Goal: Obtain resource: Download file/media

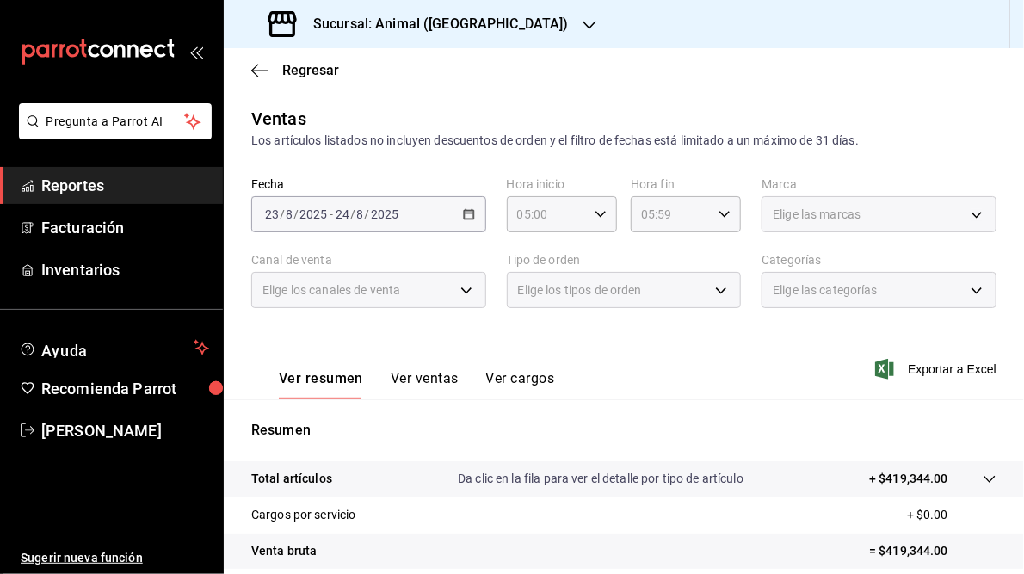
scroll to position [249, 0]
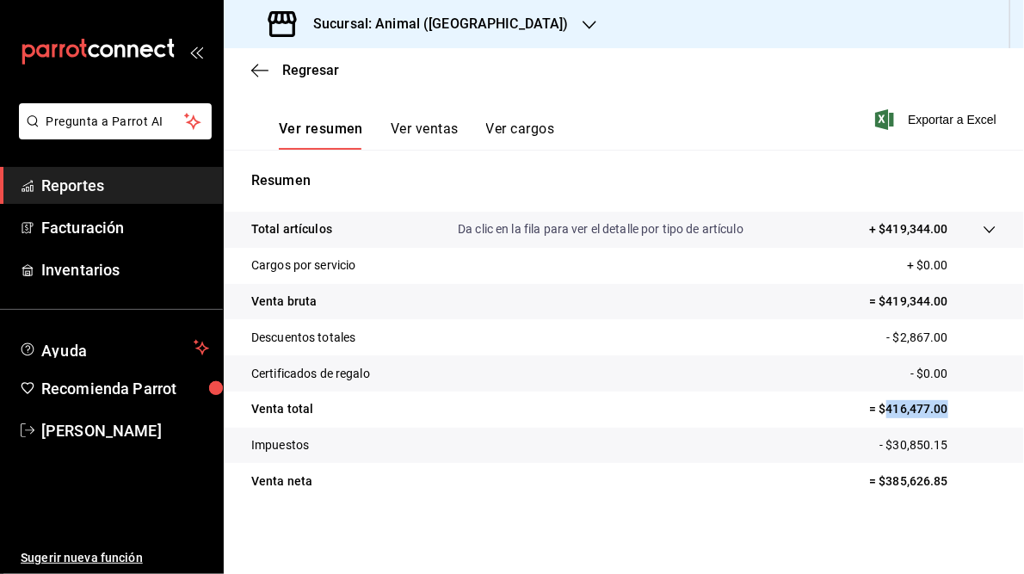
click at [582, 21] on icon "button" at bounding box center [589, 25] width 14 height 14
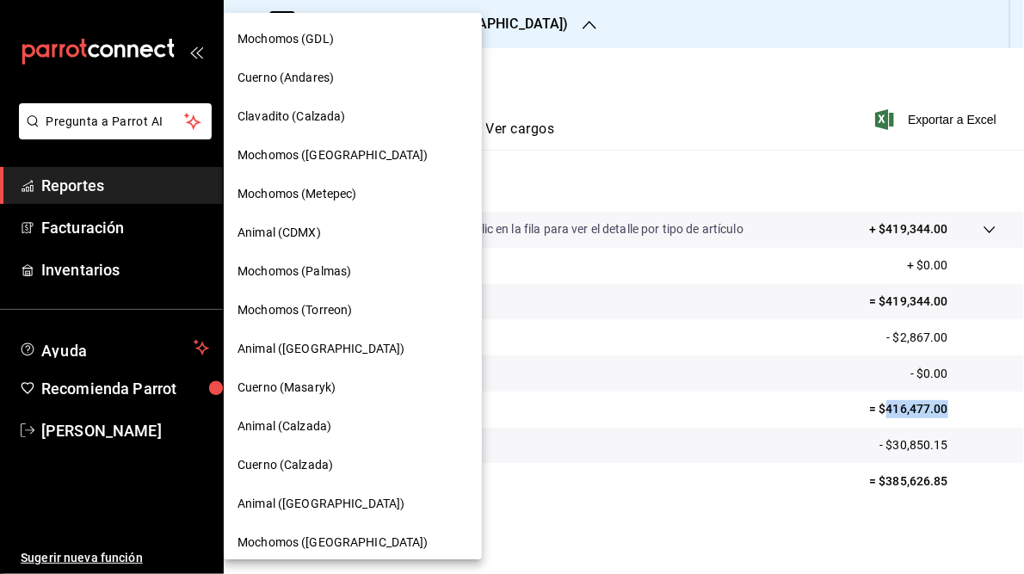
click at [275, 68] on div "Cuerno (Andares)" at bounding box center [353, 77] width 258 height 39
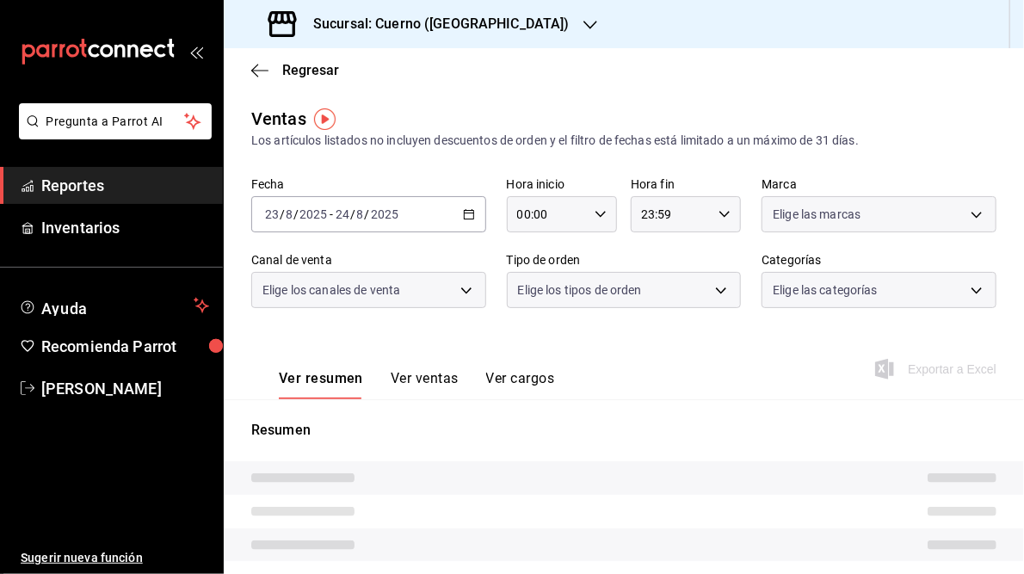
type input "05:00"
type input "05:59"
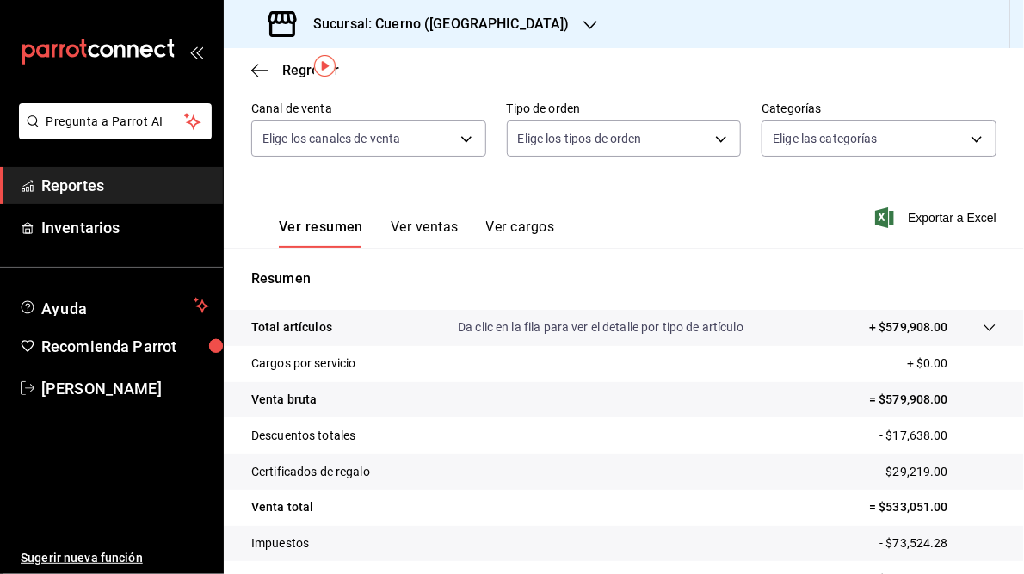
scroll to position [44, 0]
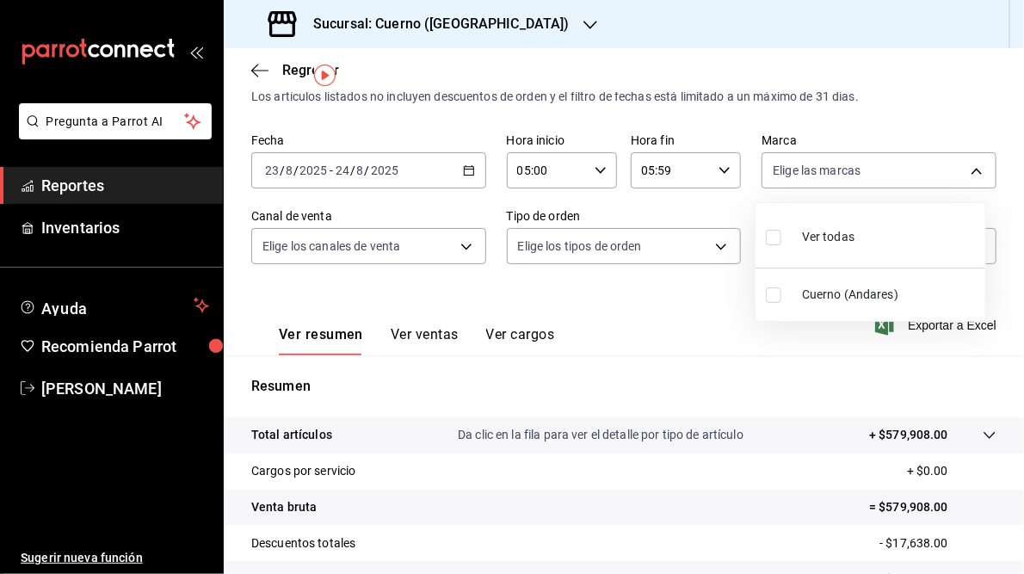
drag, startPoint x: 966, startPoint y: 169, endPoint x: 937, endPoint y: 172, distance: 29.4
click at [969, 169] on body "Pregunta a Parrot AI Reportes Inventarios Ayuda Recomienda Parrot [PERSON_NAME]…" at bounding box center [512, 287] width 1024 height 574
drag, startPoint x: 586, startPoint y: 320, endPoint x: 577, endPoint y: 313, distance: 11.0
click at [585, 322] on div at bounding box center [512, 287] width 1024 height 574
click at [460, 163] on div "[DATE] [DATE] - [DATE] [DATE]" at bounding box center [368, 170] width 235 height 36
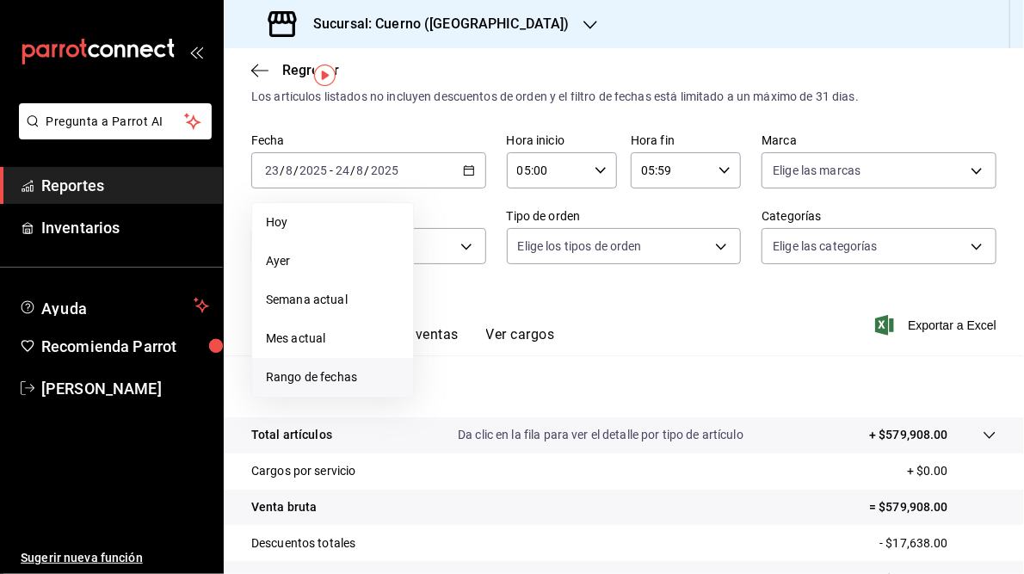
click at [315, 373] on span "Rango de fechas" at bounding box center [332, 377] width 133 height 18
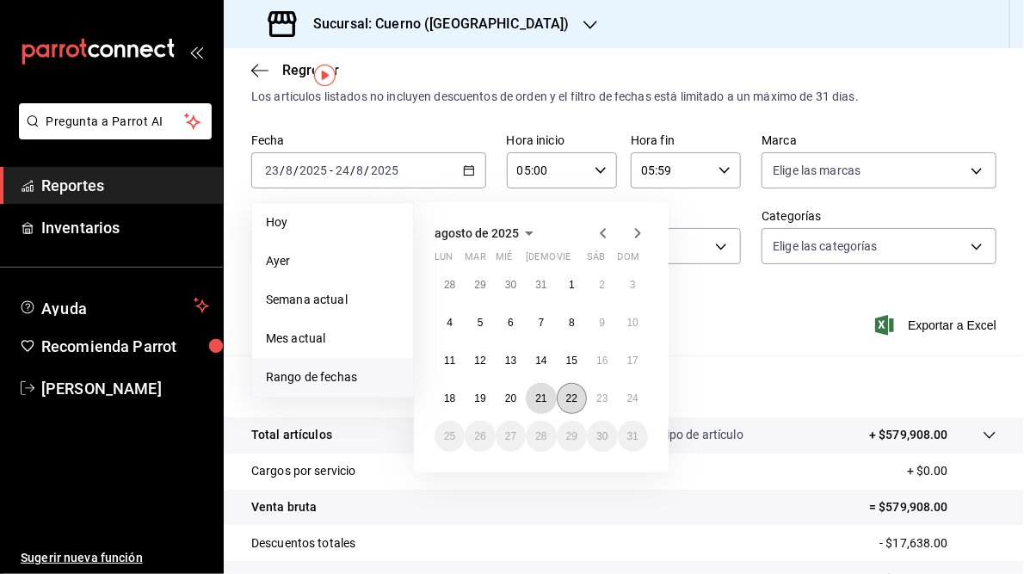
drag, startPoint x: 537, startPoint y: 397, endPoint x: 573, endPoint y: 394, distance: 36.3
click at [538, 397] on abbr "21" at bounding box center [540, 398] width 11 height 12
drag, startPoint x: 572, startPoint y: 398, endPoint x: 638, endPoint y: 392, distance: 66.5
click at [576, 396] on abbr "22" at bounding box center [571, 398] width 11 height 12
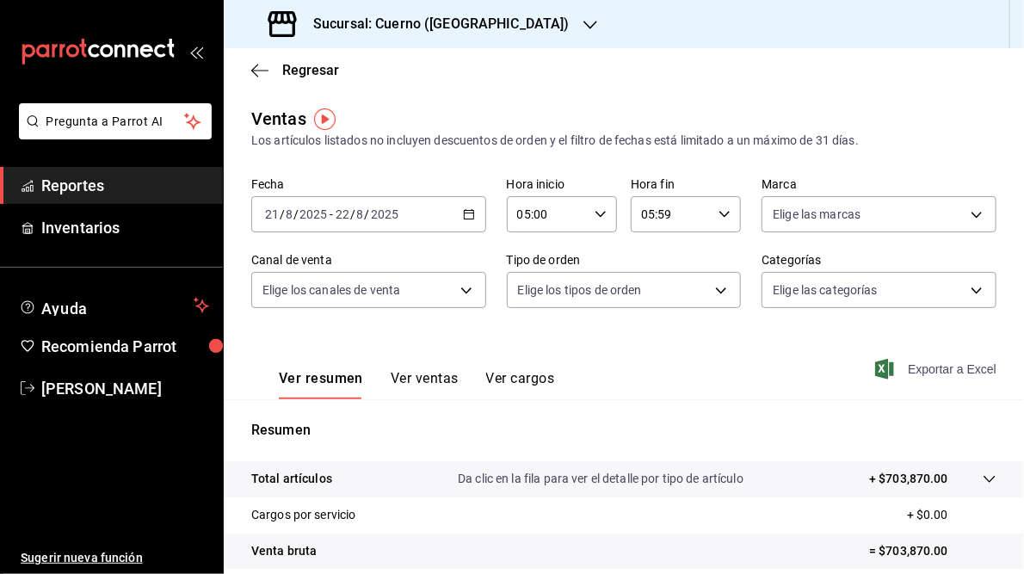
click at [915, 369] on span "Exportar a Excel" at bounding box center [937, 369] width 118 height 21
click at [470, 215] on icon "button" at bounding box center [469, 214] width 12 height 12
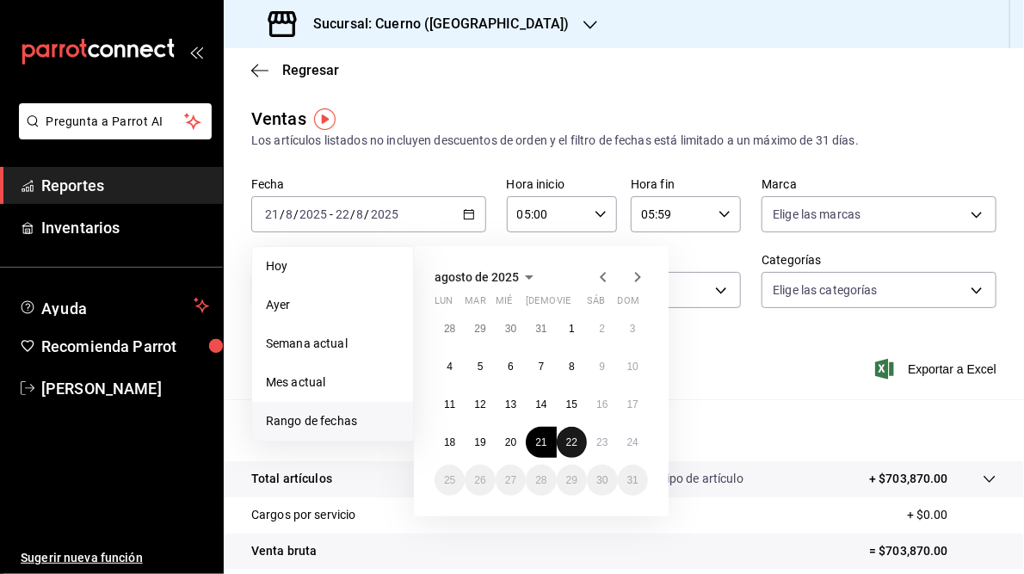
click at [573, 446] on abbr "22" at bounding box center [571, 442] width 11 height 12
click at [599, 444] on abbr "23" at bounding box center [601, 442] width 11 height 12
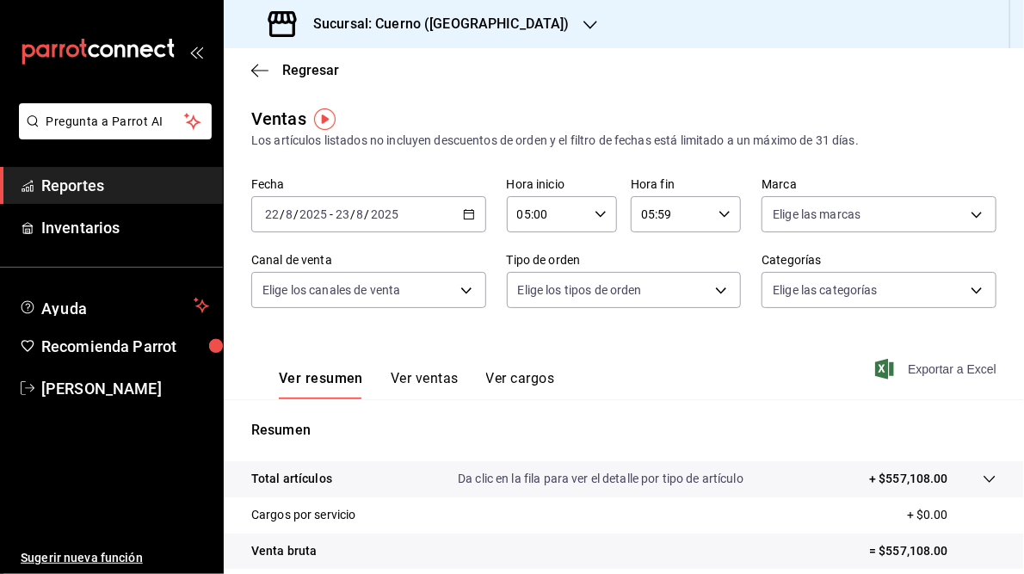
click at [932, 367] on span "Exportar a Excel" at bounding box center [937, 369] width 118 height 21
click at [464, 214] on icon "button" at bounding box center [469, 214] width 12 height 12
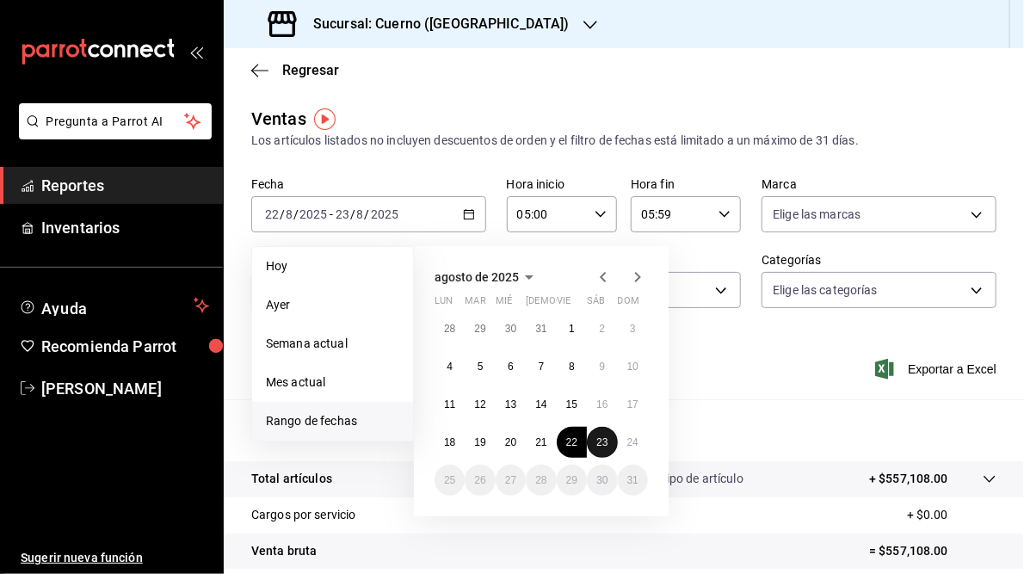
click at [602, 440] on abbr "23" at bounding box center [601, 442] width 11 height 12
click at [631, 446] on abbr "24" at bounding box center [632, 442] width 11 height 12
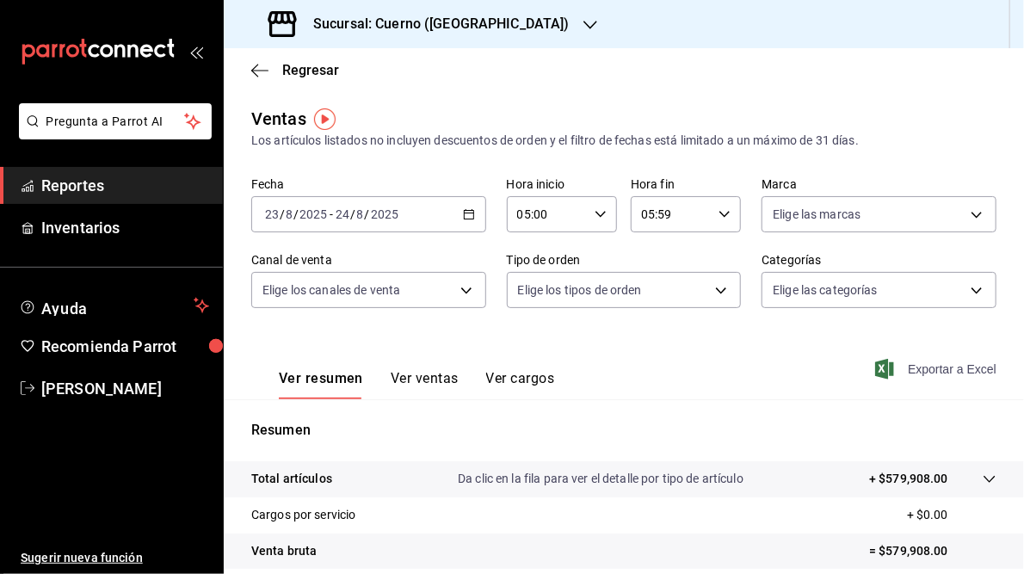
click at [896, 372] on span "Exportar a Excel" at bounding box center [937, 369] width 118 height 21
click at [425, 32] on h3 "Sucursal: Cuerno ([GEOGRAPHIC_DATA])" at bounding box center [434, 24] width 270 height 21
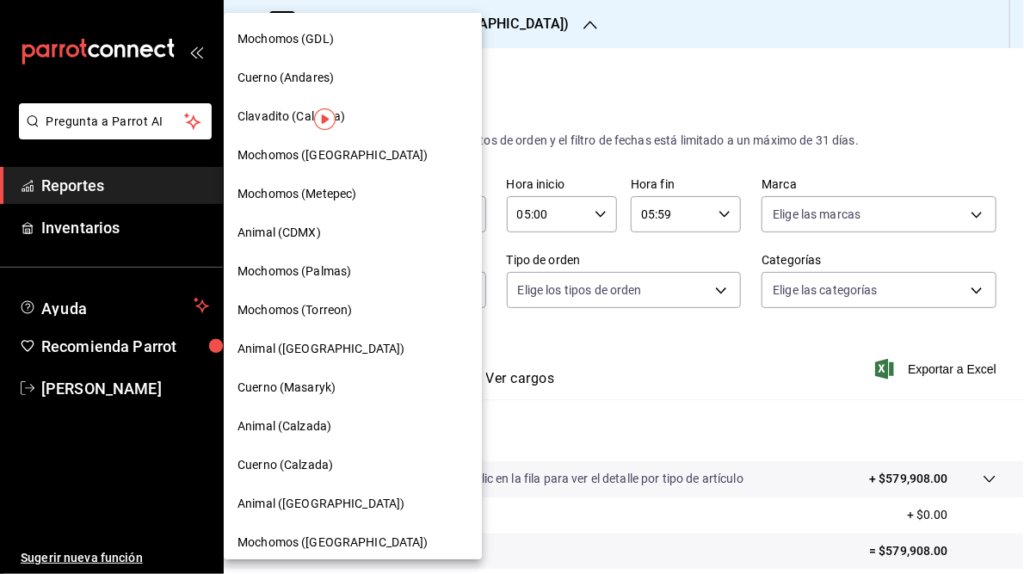
click at [317, 542] on span "Mochomos ([GEOGRAPHIC_DATA])" at bounding box center [332, 542] width 191 height 18
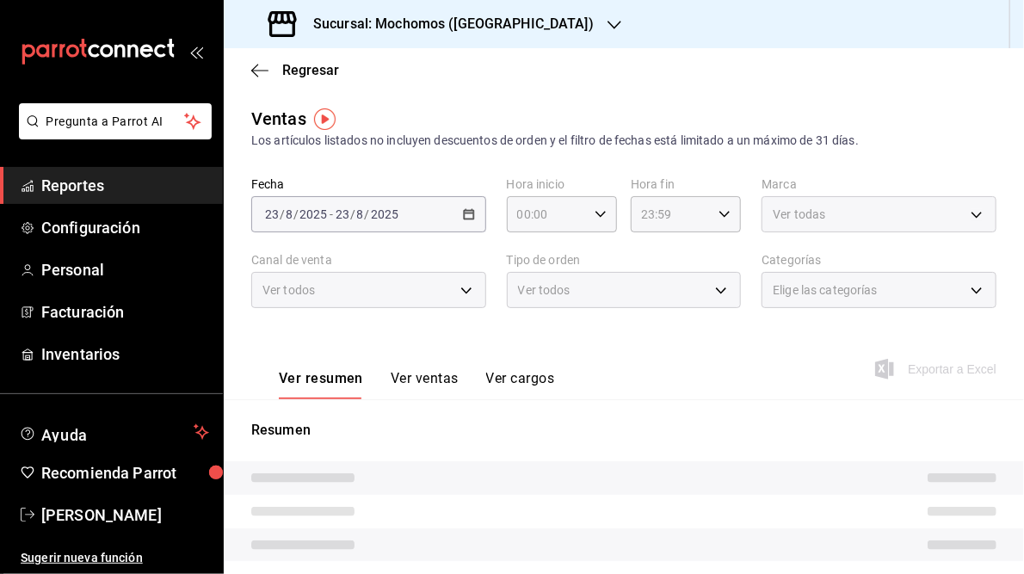
type input "05:00"
type input "05:59"
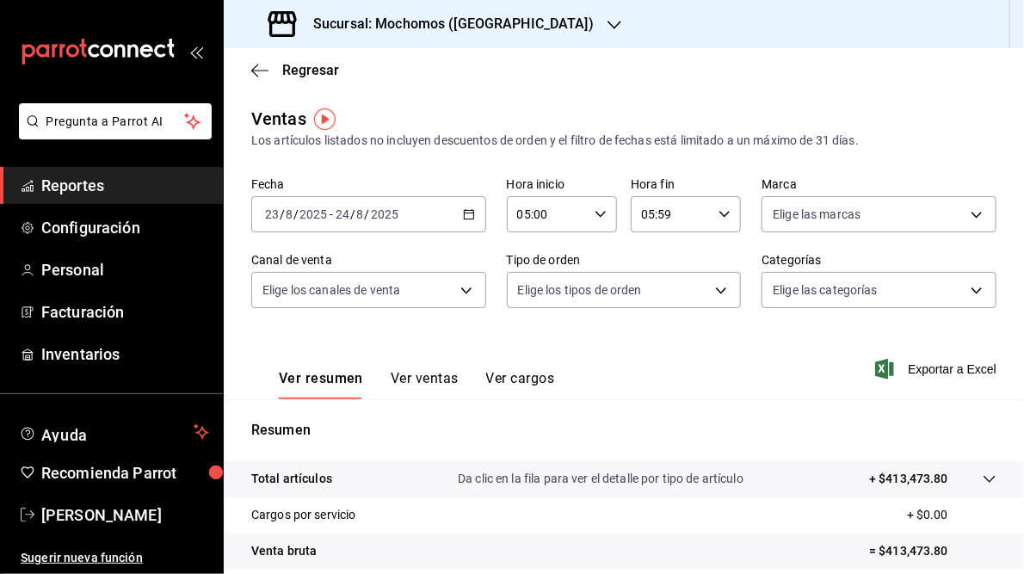
click at [464, 213] on \(Stroke\) "button" at bounding box center [469, 214] width 10 height 9
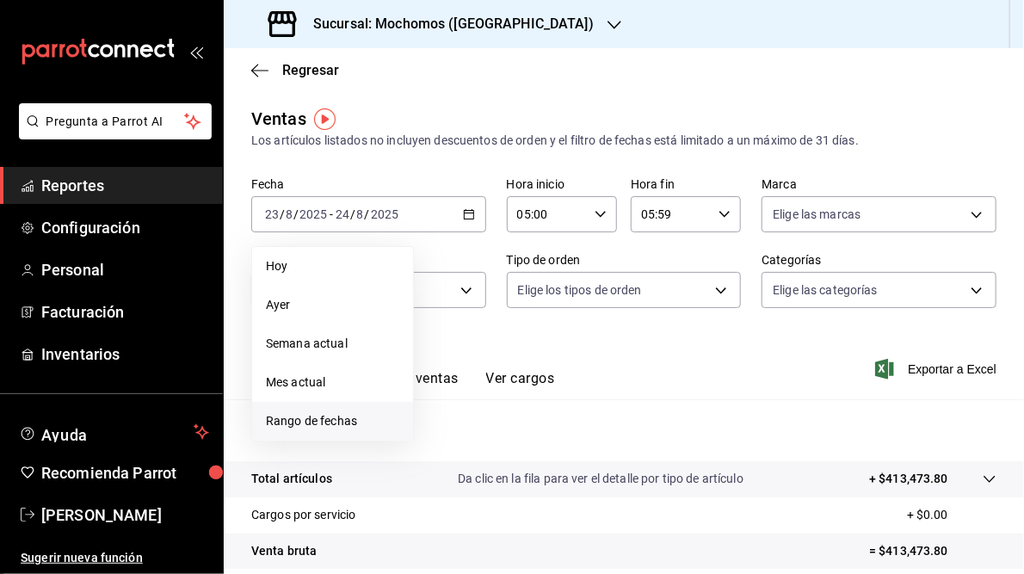
click at [310, 426] on span "Rango de fechas" at bounding box center [332, 421] width 133 height 18
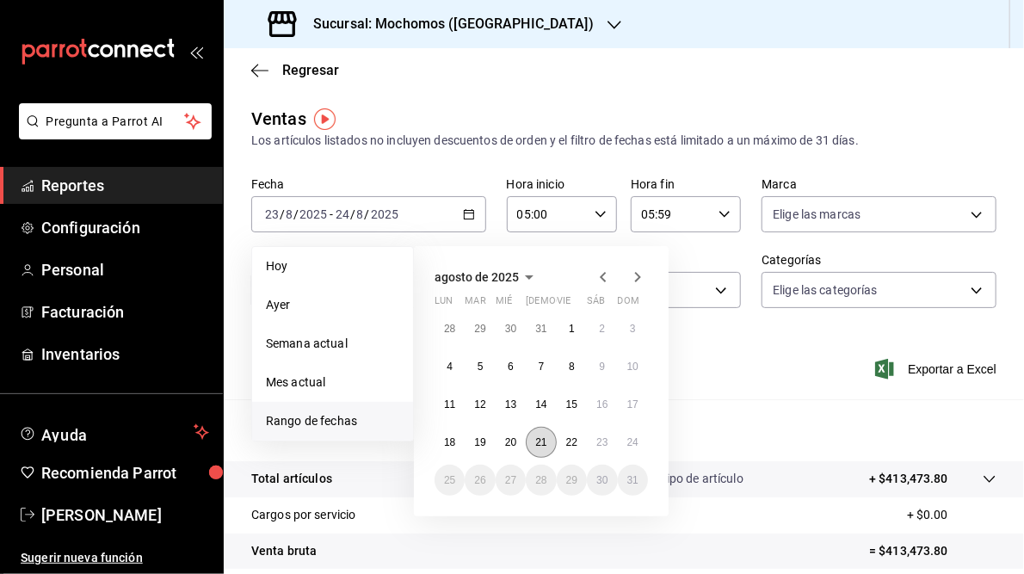
click at [538, 444] on abbr "21" at bounding box center [540, 442] width 11 height 12
click at [569, 443] on abbr "22" at bounding box center [571, 442] width 11 height 12
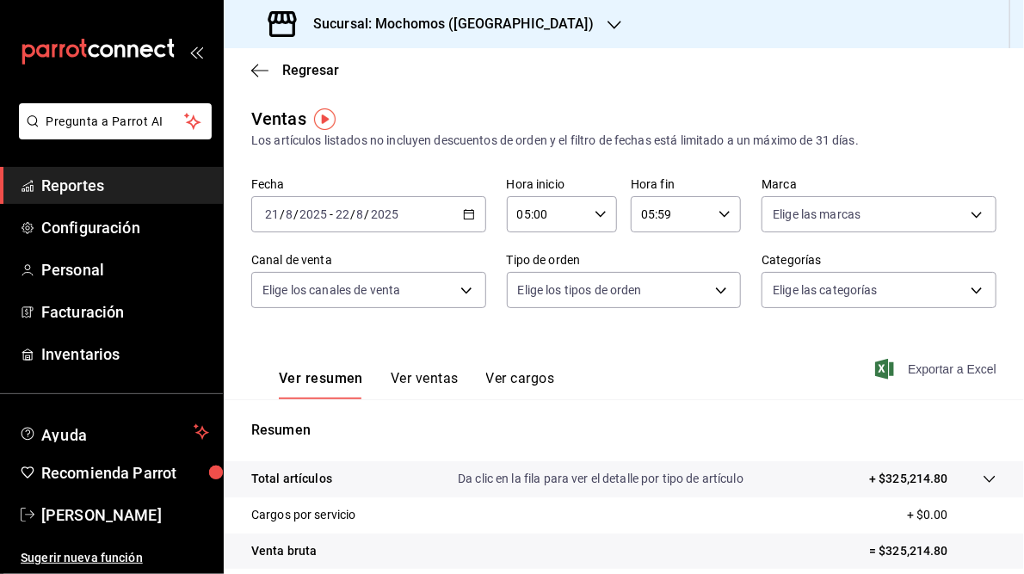
click at [919, 372] on span "Exportar a Excel" at bounding box center [937, 369] width 118 height 21
click at [538, 23] on div "Sucursal: Mochomos ([GEOGRAPHIC_DATA])" at bounding box center [432, 24] width 391 height 48
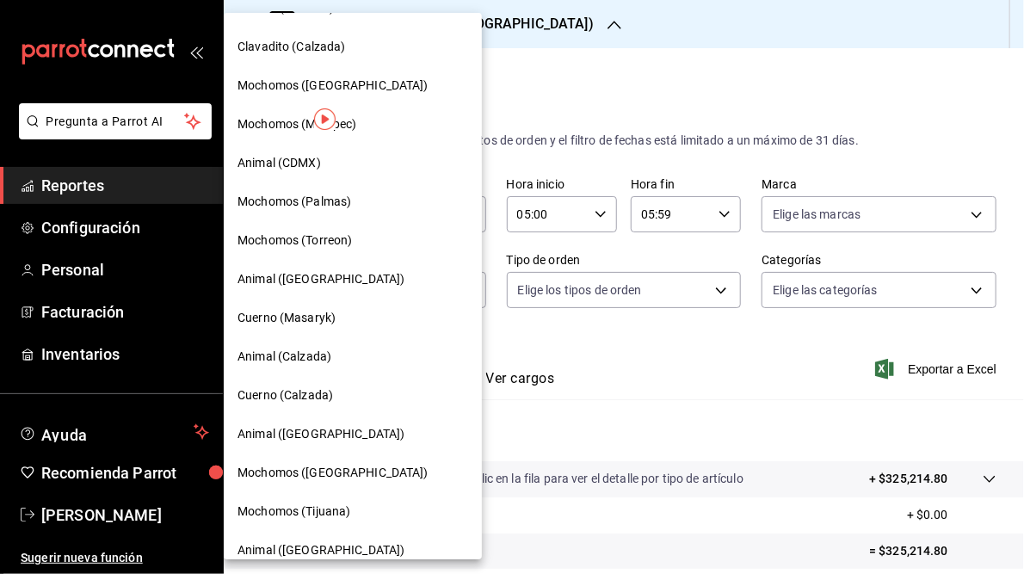
scroll to position [125, 0]
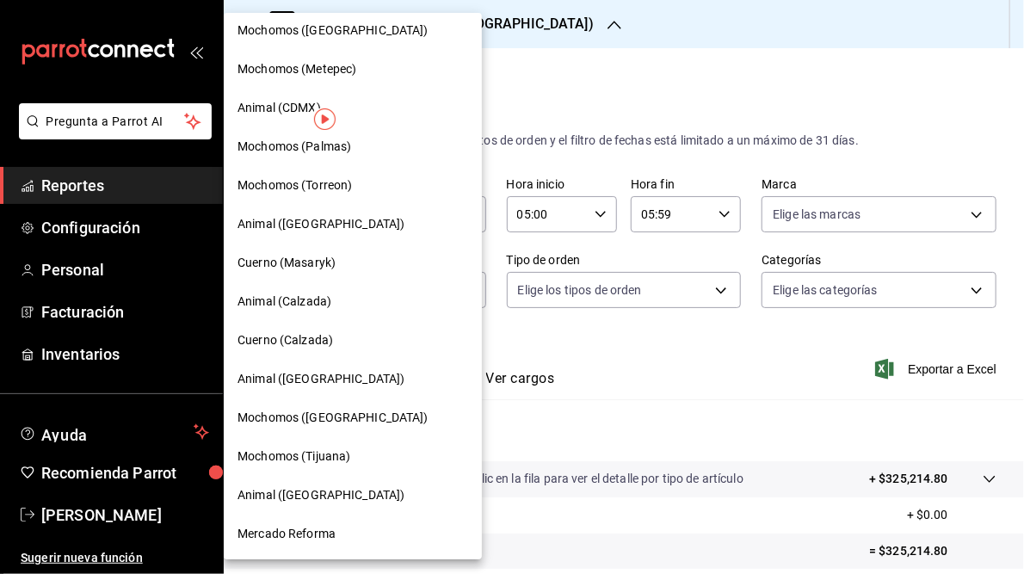
click at [680, 365] on div at bounding box center [512, 287] width 1024 height 574
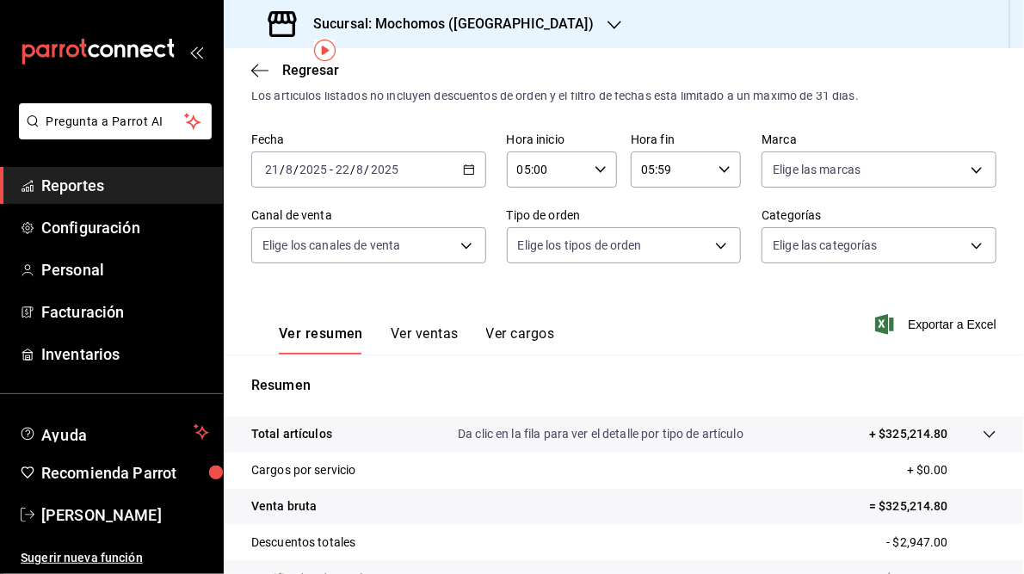
scroll to position [69, 0]
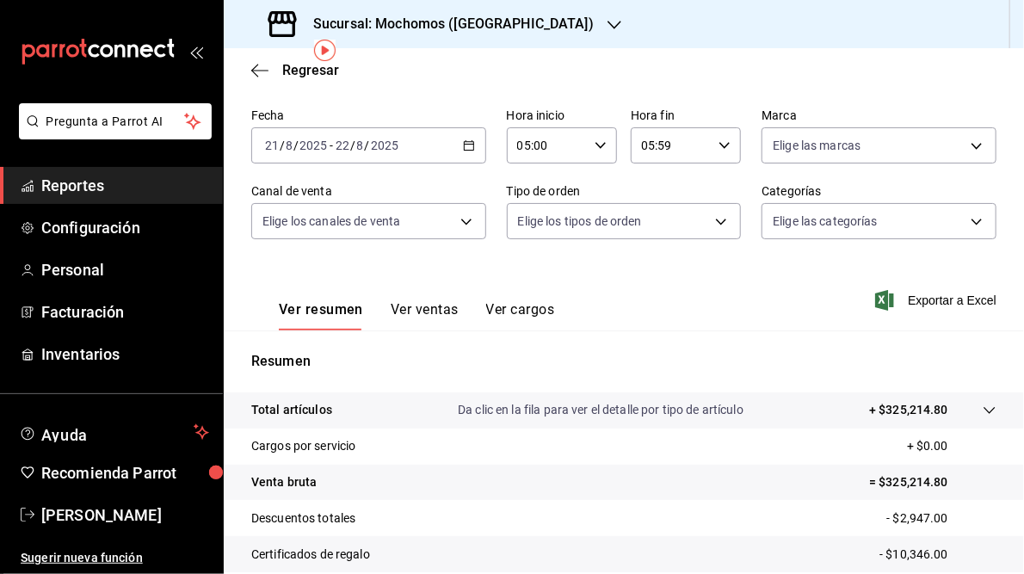
click at [464, 149] on icon "button" at bounding box center [469, 145] width 12 height 12
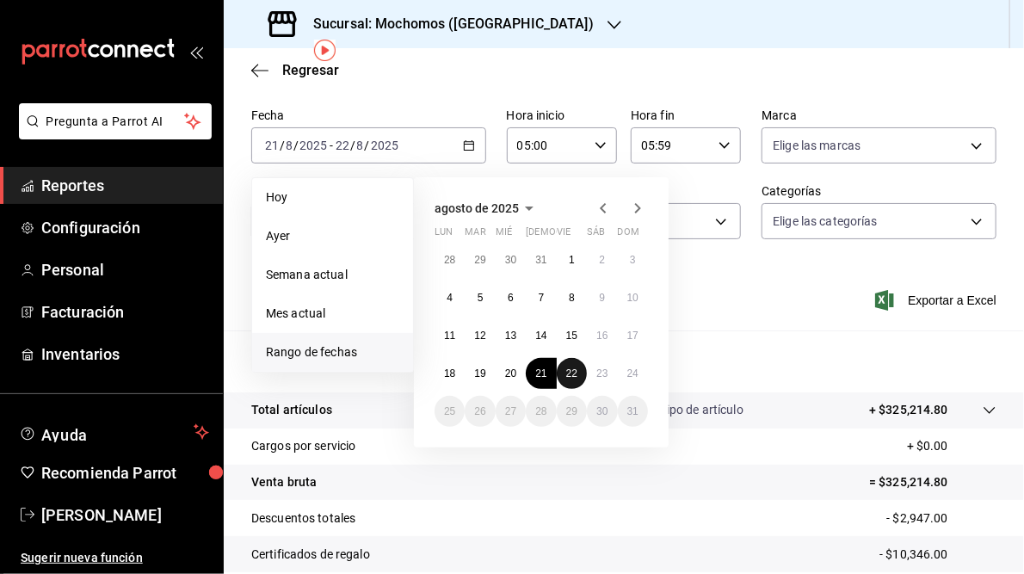
click at [570, 372] on abbr "22" at bounding box center [571, 373] width 11 height 12
click at [605, 370] on abbr "23" at bounding box center [601, 373] width 11 height 12
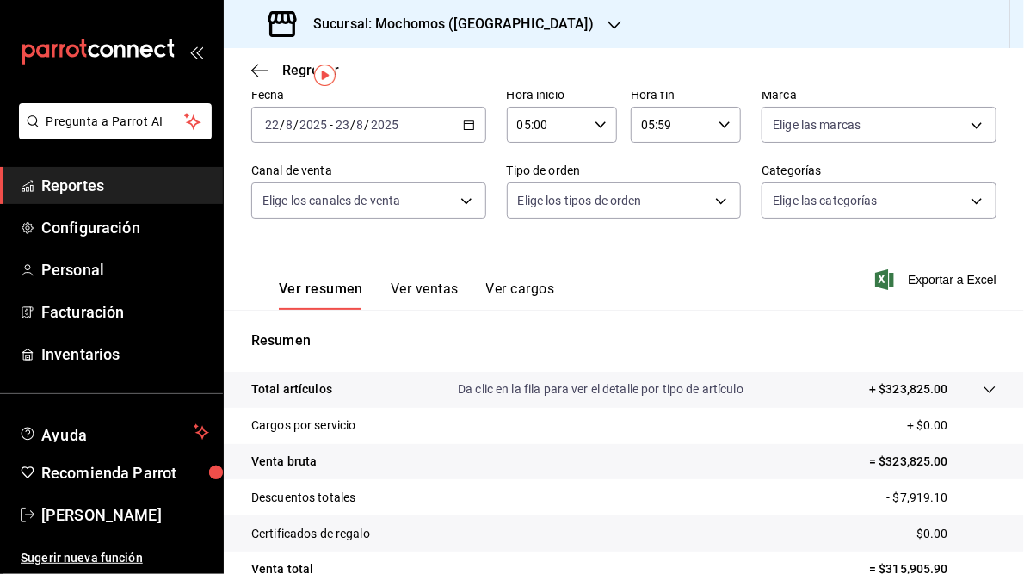
scroll to position [44, 0]
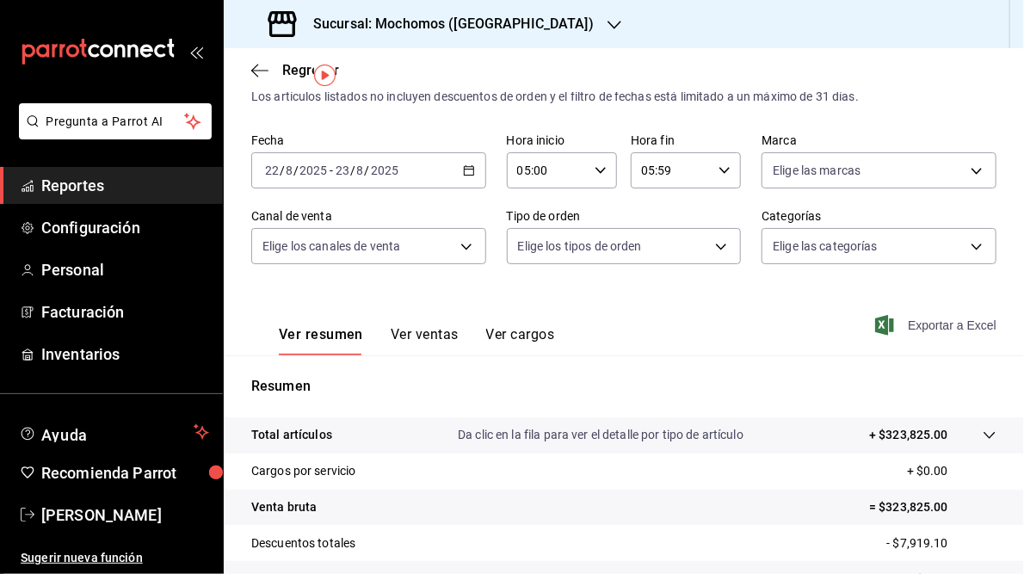
click at [925, 329] on span "Exportar a Excel" at bounding box center [937, 325] width 118 height 21
click at [463, 170] on icon "button" at bounding box center [469, 170] width 12 height 12
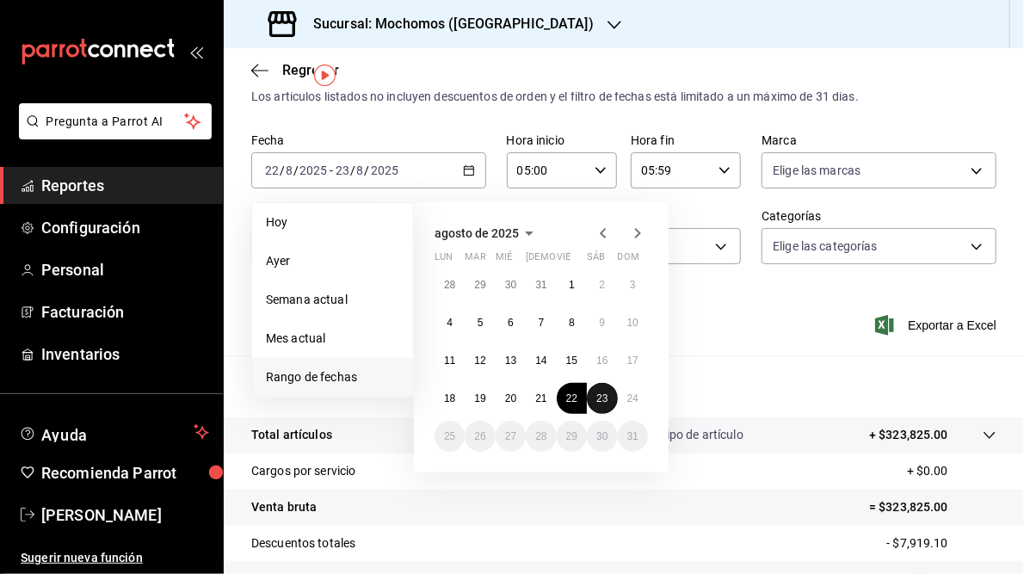
click at [608, 394] on button "23" at bounding box center [602, 398] width 30 height 31
drag, startPoint x: 634, startPoint y: 393, endPoint x: 655, endPoint y: 391, distance: 20.7
click at [634, 392] on abbr "24" at bounding box center [632, 398] width 11 height 12
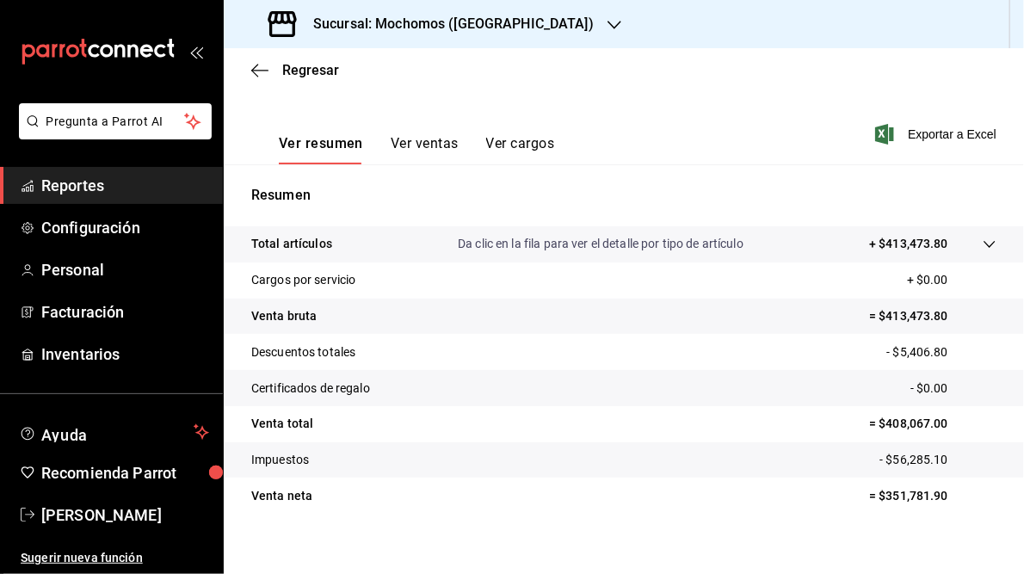
scroll to position [249, 0]
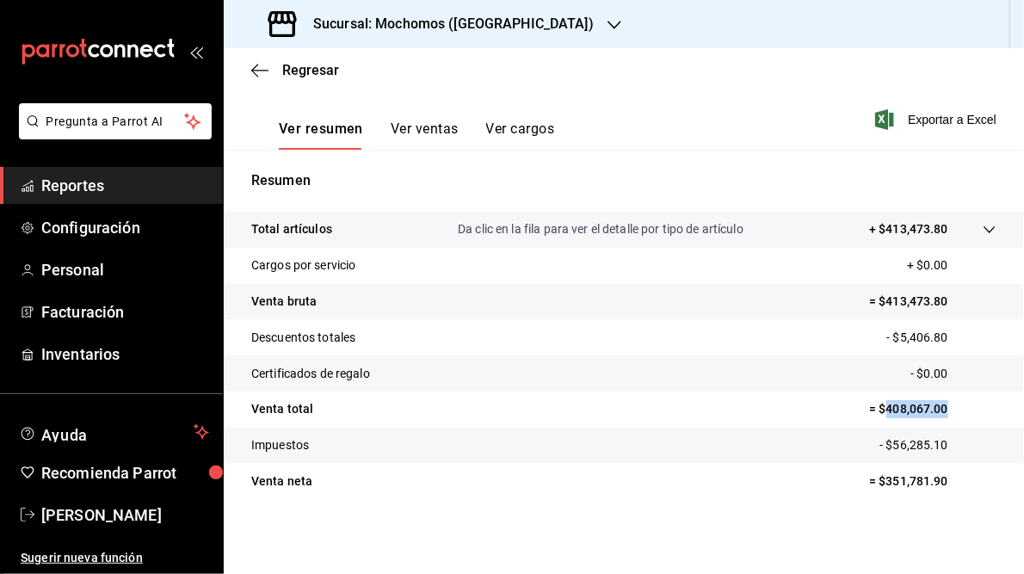
drag, startPoint x: 877, startPoint y: 409, endPoint x: 947, endPoint y: 406, distance: 70.6
click at [947, 406] on p "= $408,067.00" at bounding box center [932, 409] width 127 height 18
drag, startPoint x: 947, startPoint y: 406, endPoint x: 909, endPoint y: 411, distance: 38.2
copy p "408,067.00"
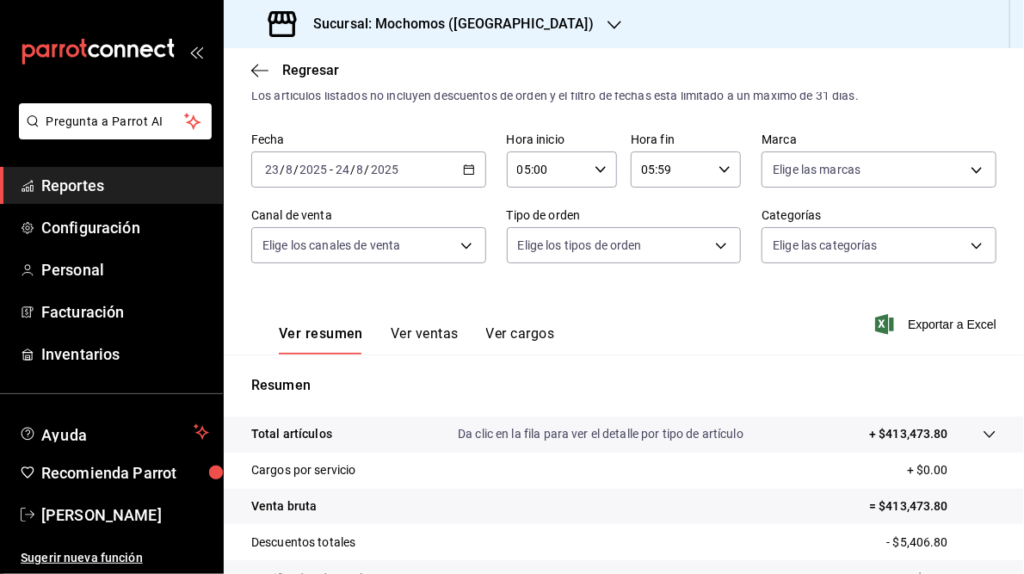
scroll to position [43, 0]
click at [928, 326] on span "Exportar a Excel" at bounding box center [937, 326] width 118 height 21
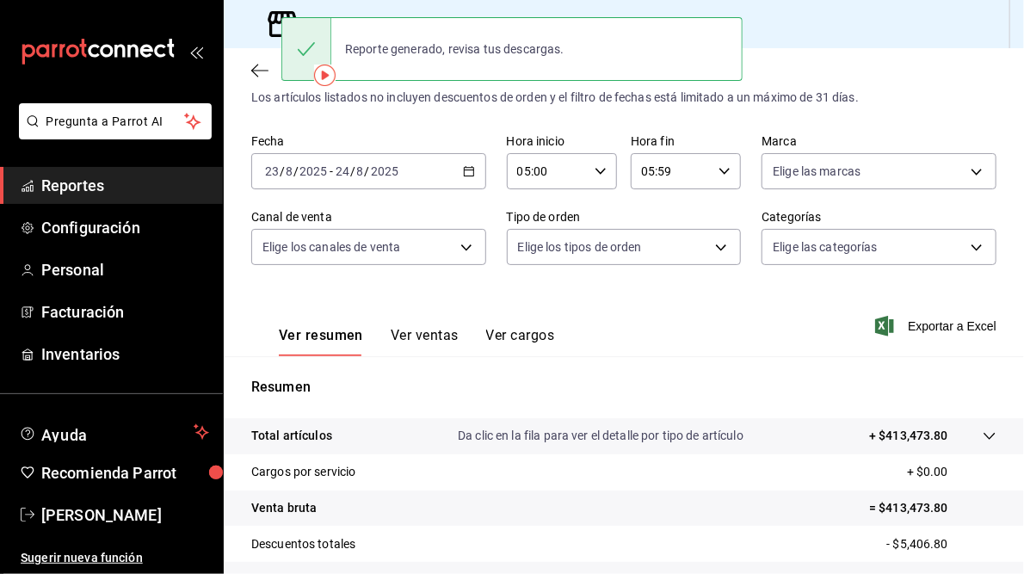
click at [640, 15] on div "Reporte generado, revisa tus descargas." at bounding box center [511, 49] width 461 height 74
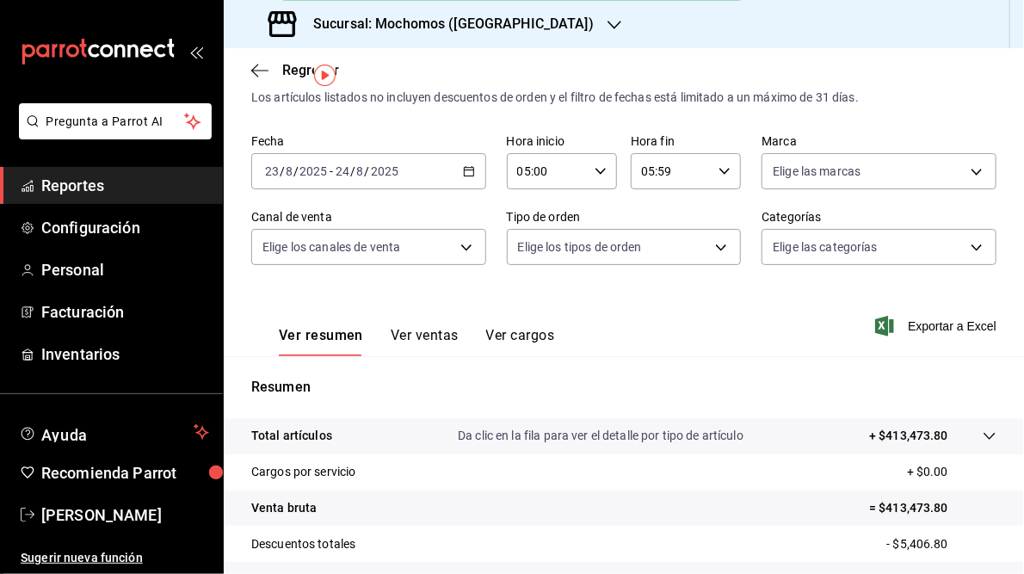
click at [421, 134] on div "Fecha [DATE] [DATE] - [DATE] [DATE]" at bounding box center [368, 161] width 235 height 55
click at [607, 28] on icon "button" at bounding box center [614, 25] width 14 height 14
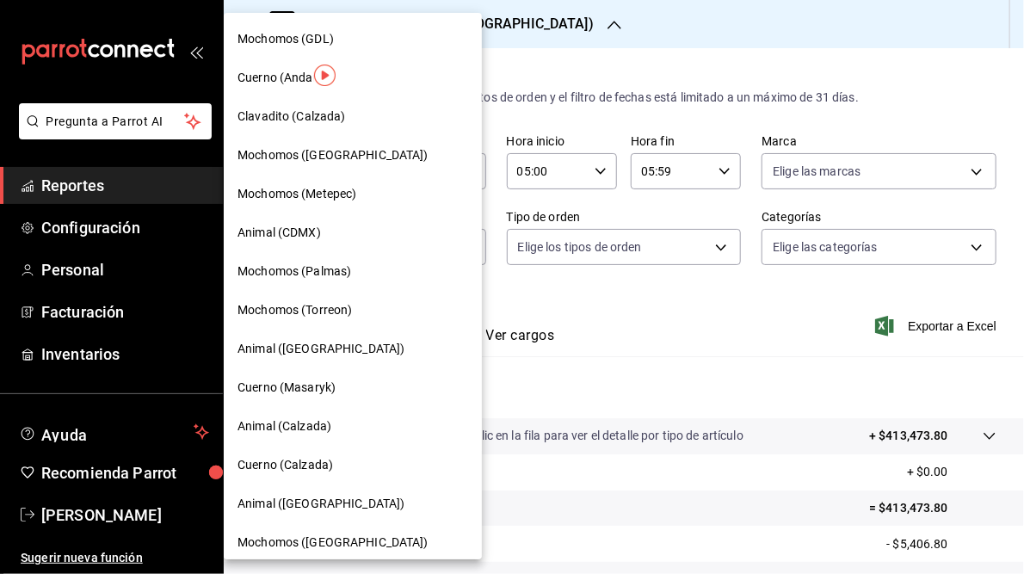
click at [278, 311] on span "Mochomos (Torreon)" at bounding box center [294, 310] width 114 height 18
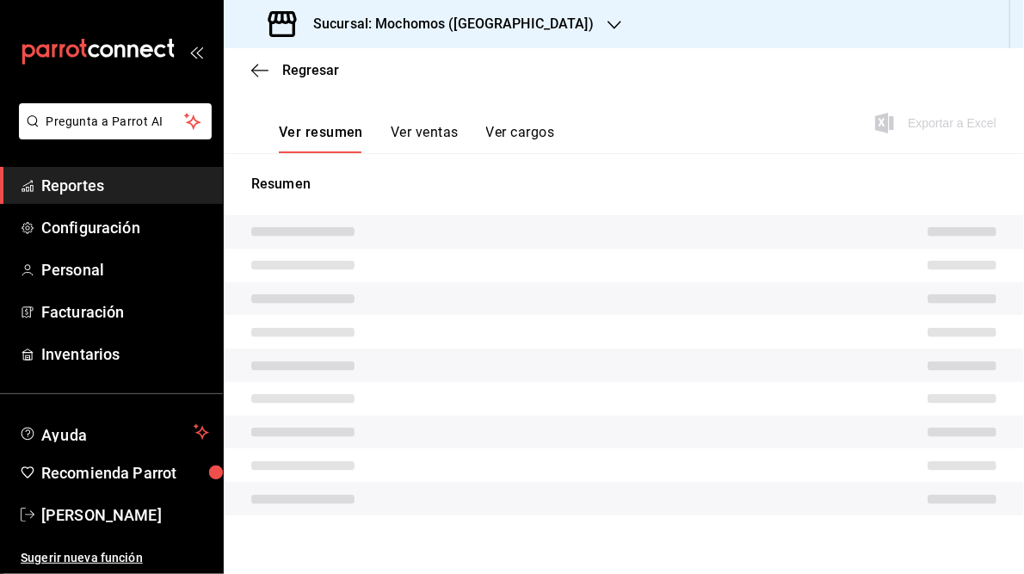
type input "05:00"
type input "05:59"
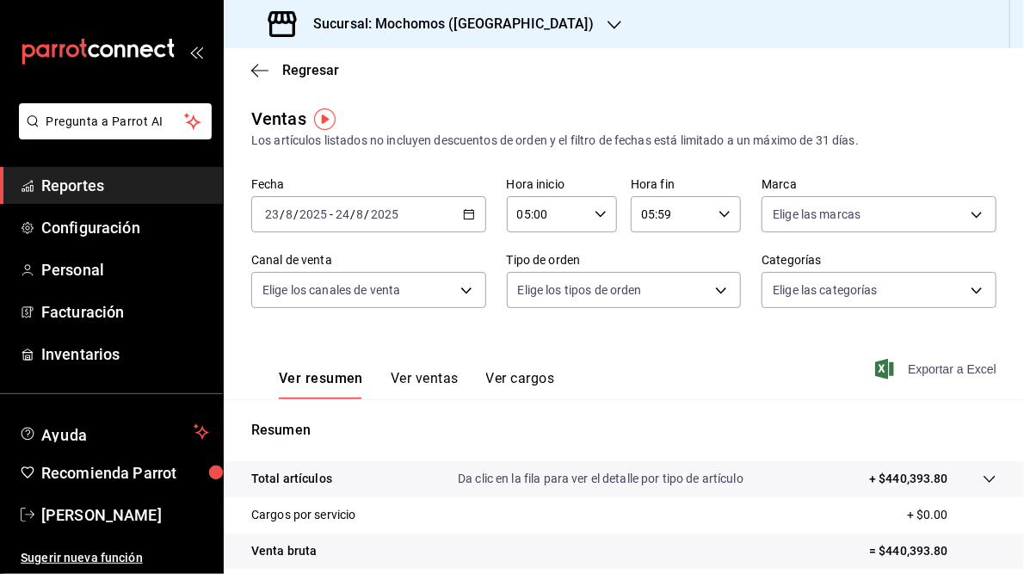
click at [921, 369] on span "Exportar a Excel" at bounding box center [937, 369] width 118 height 21
click at [464, 214] on icon "button" at bounding box center [469, 214] width 12 height 12
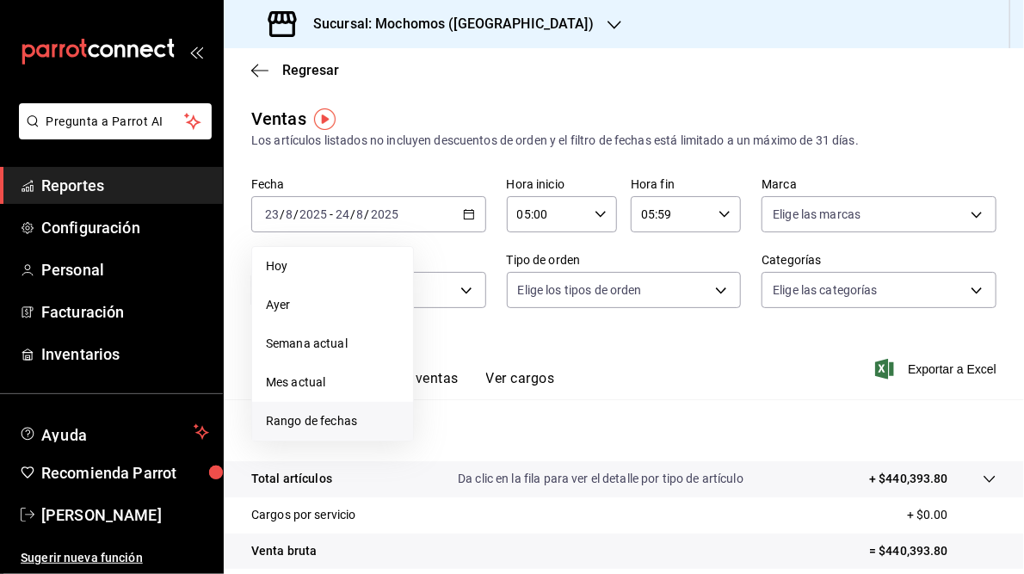
click at [299, 427] on span "Rango de fechas" at bounding box center [332, 421] width 133 height 18
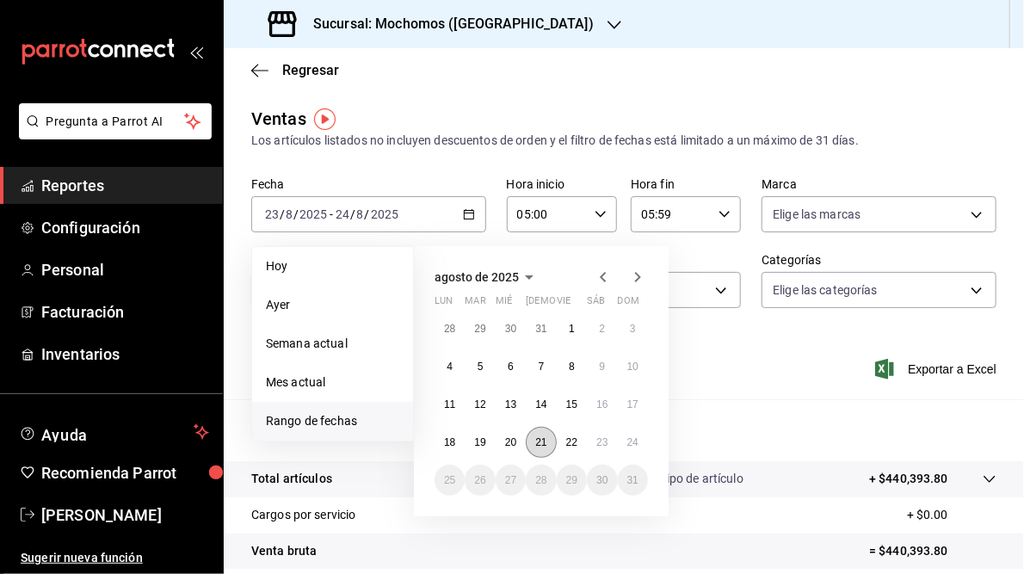
click at [535, 441] on abbr "21" at bounding box center [540, 442] width 11 height 12
click at [569, 444] on abbr "22" at bounding box center [571, 442] width 11 height 12
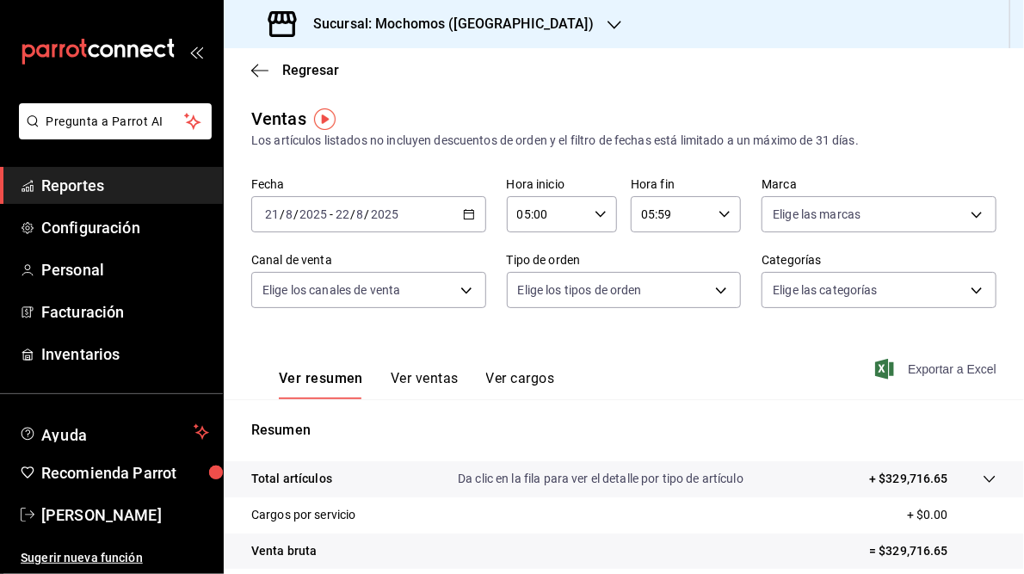
click at [915, 367] on span "Exportar a Excel" at bounding box center [937, 369] width 118 height 21
click at [467, 212] on icon "button" at bounding box center [469, 214] width 12 height 12
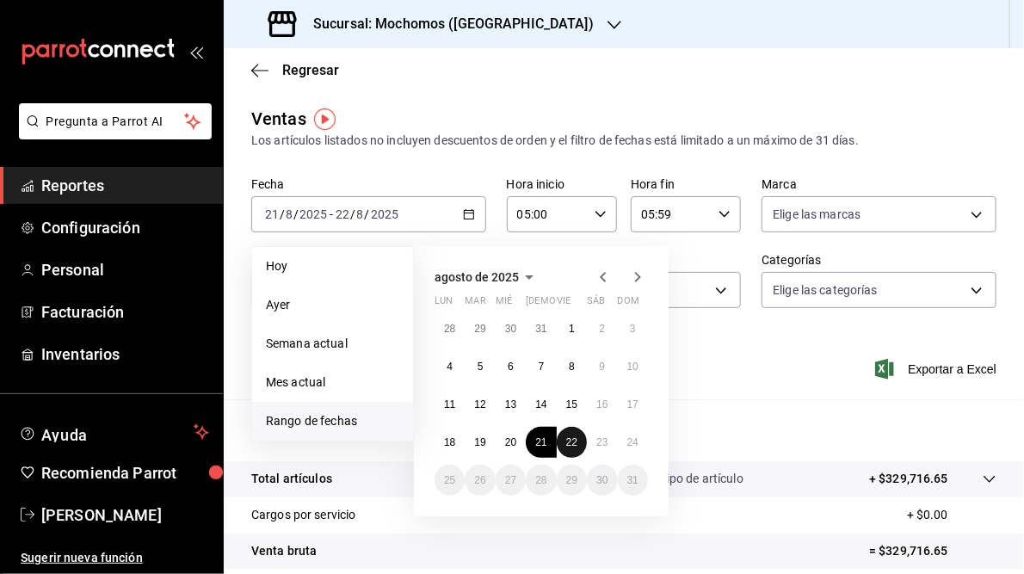
click at [564, 442] on button "22" at bounding box center [572, 442] width 30 height 31
click at [597, 442] on abbr "23" at bounding box center [601, 442] width 11 height 12
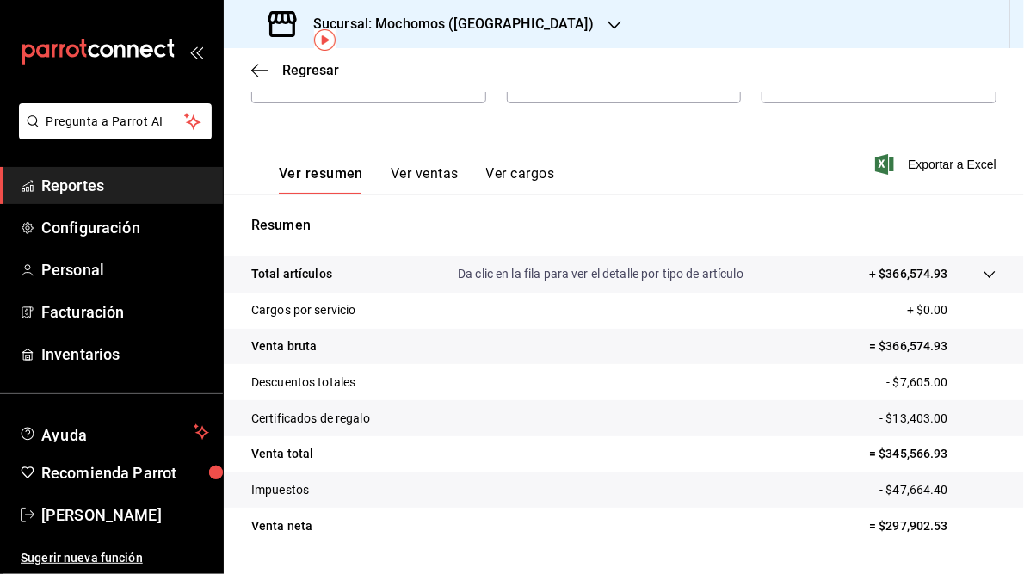
scroll to position [206, 0]
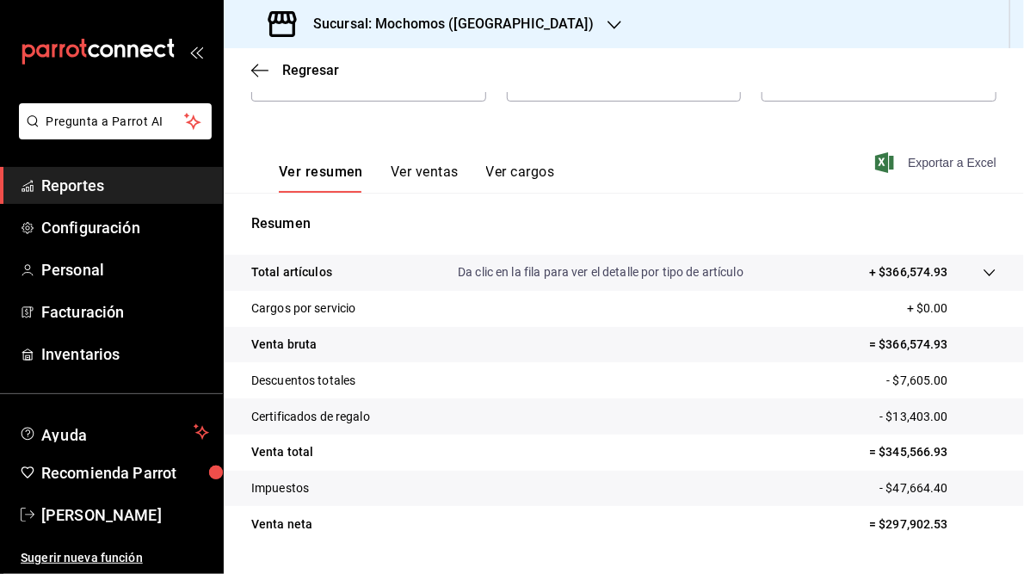
click at [920, 164] on span "Exportar a Excel" at bounding box center [937, 162] width 118 height 21
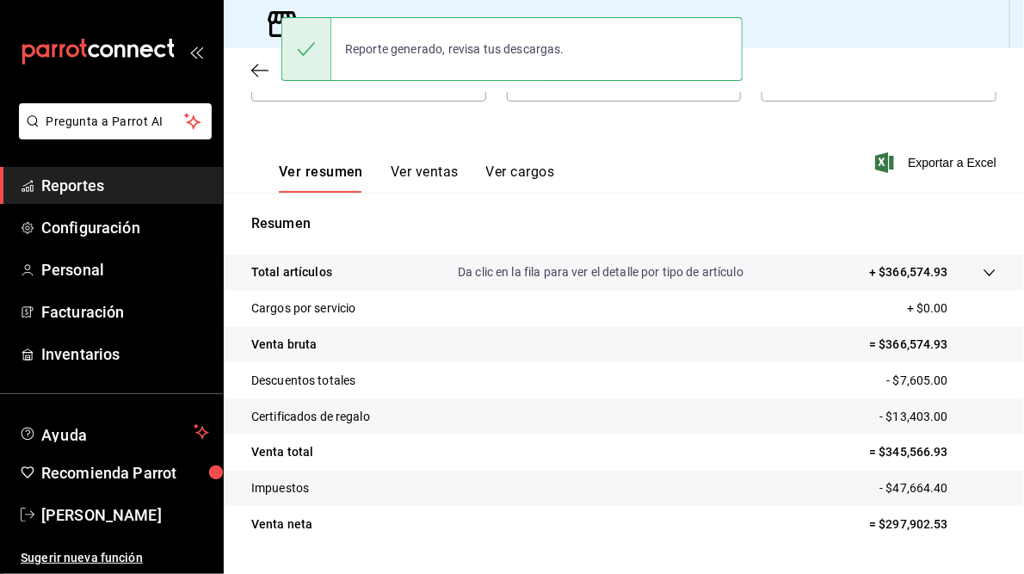
click at [629, 159] on div "Ver resumen Ver ventas Ver cargos Exportar a Excel" at bounding box center [624, 157] width 800 height 71
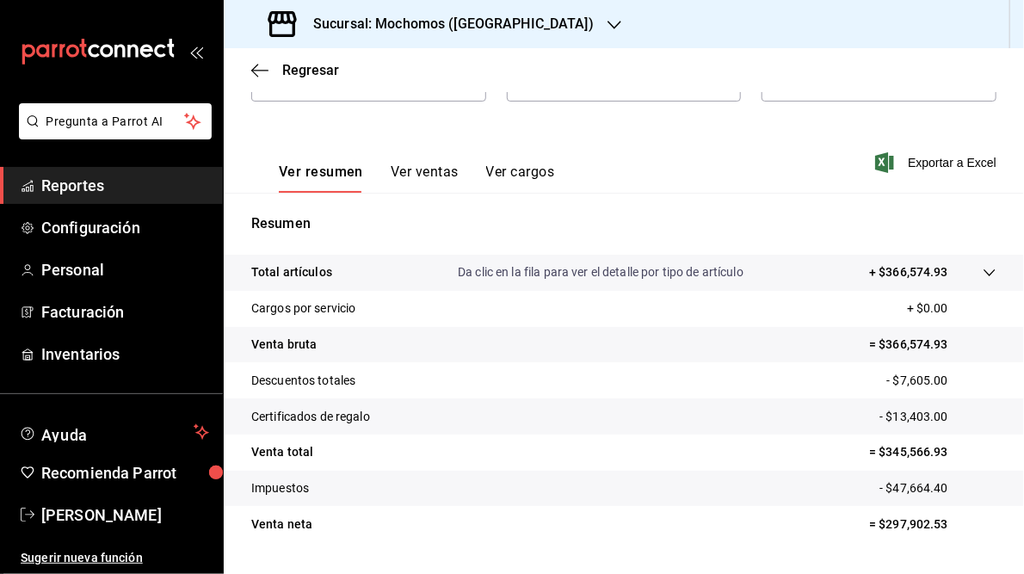
click at [607, 23] on icon "button" at bounding box center [614, 25] width 14 height 14
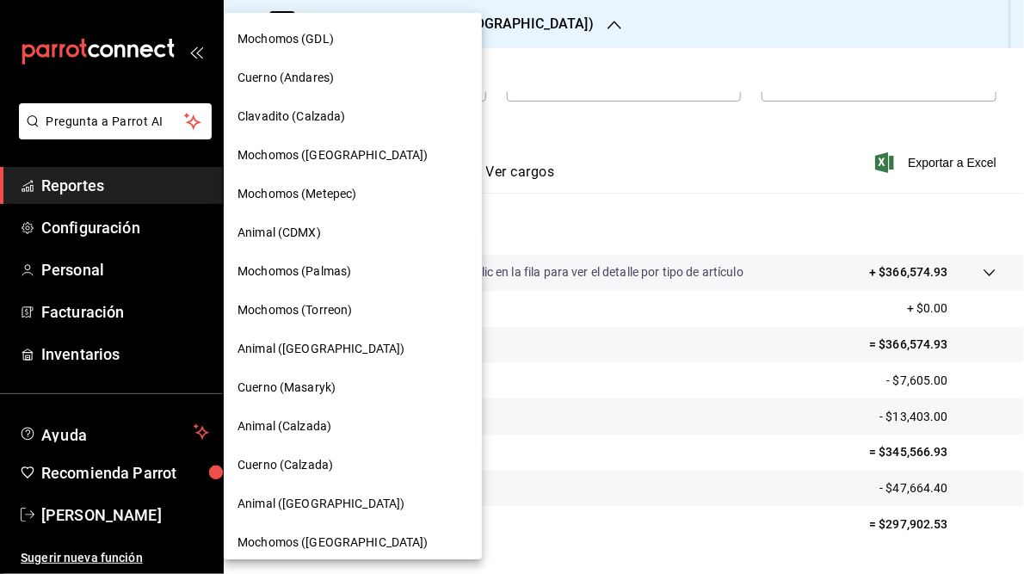
click at [274, 40] on span "Mochomos (GDL)" at bounding box center [285, 39] width 96 height 18
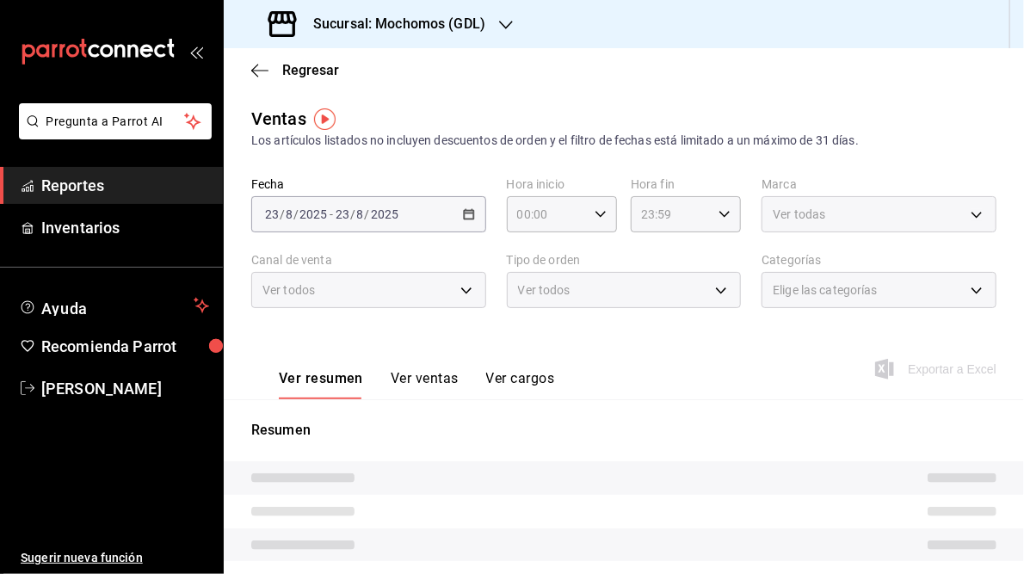
type input "05:00"
type input "05:59"
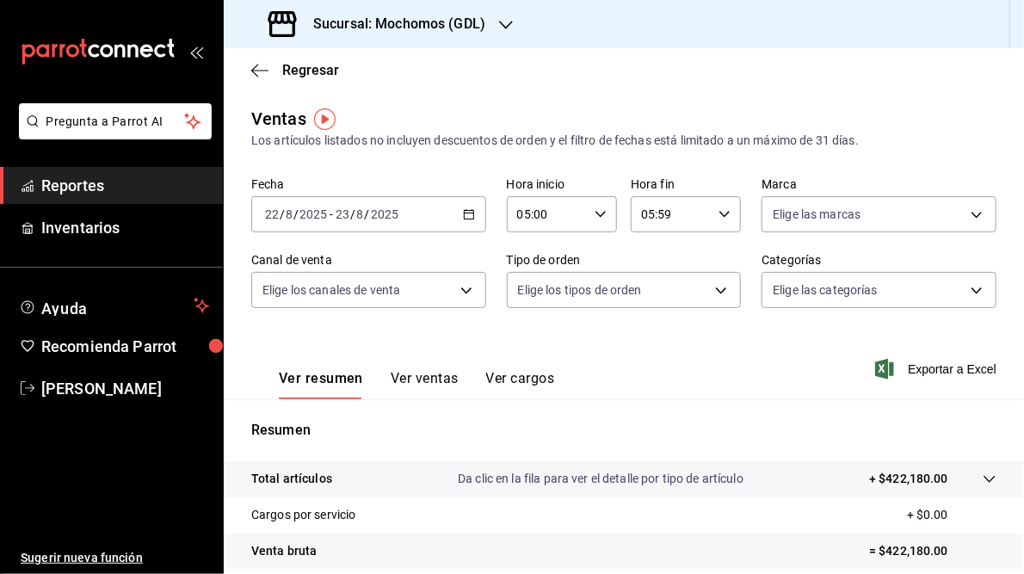
click at [468, 213] on \(Stroke\) "button" at bounding box center [468, 212] width 9 height 1
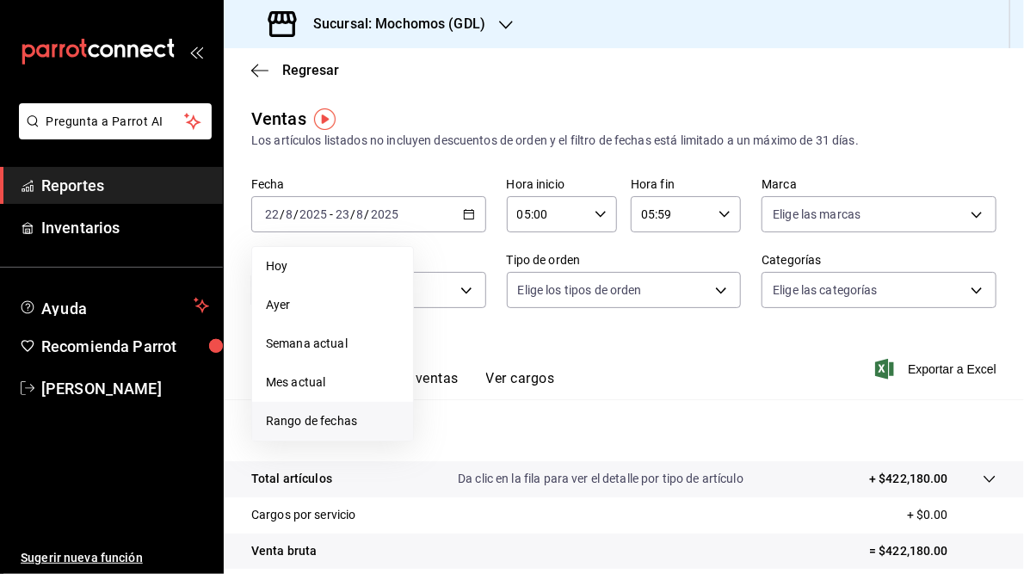
click at [297, 427] on span "Rango de fechas" at bounding box center [332, 421] width 133 height 18
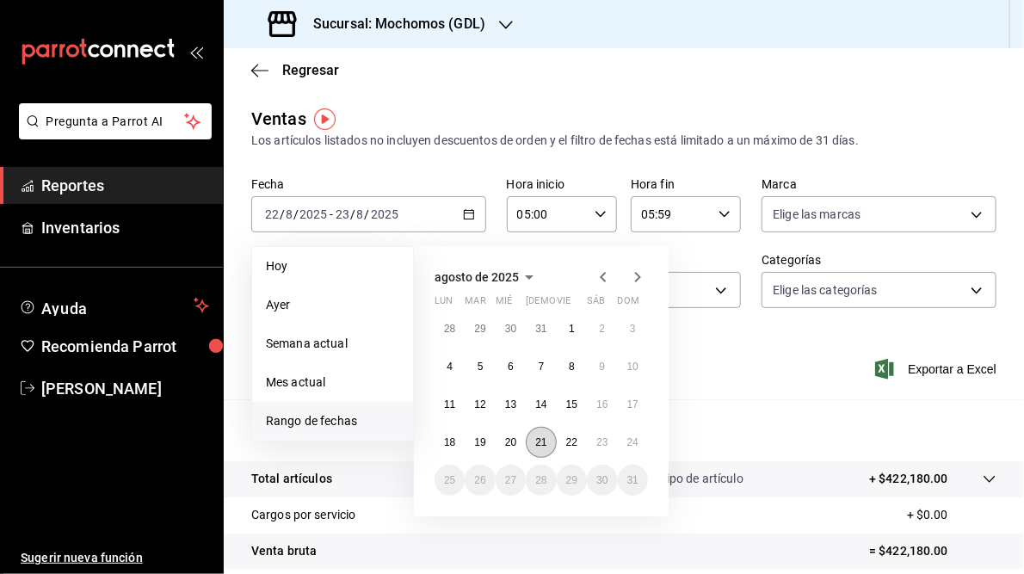
click at [543, 443] on abbr "21" at bounding box center [540, 442] width 11 height 12
click at [579, 443] on button "22" at bounding box center [572, 442] width 30 height 31
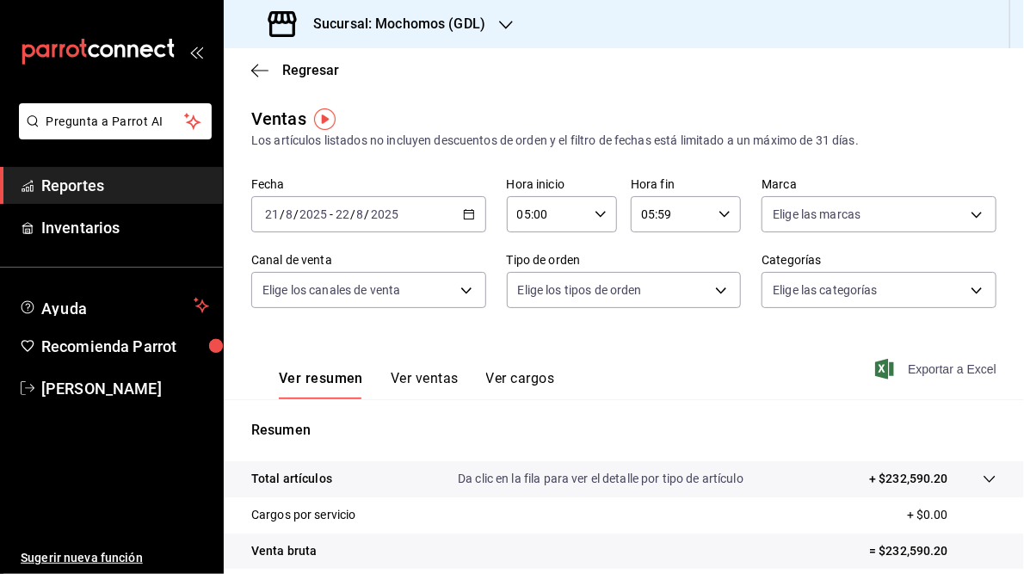
click at [923, 371] on span "Exportar a Excel" at bounding box center [937, 369] width 118 height 21
click at [465, 213] on \(Stroke\) "button" at bounding box center [468, 212] width 9 height 1
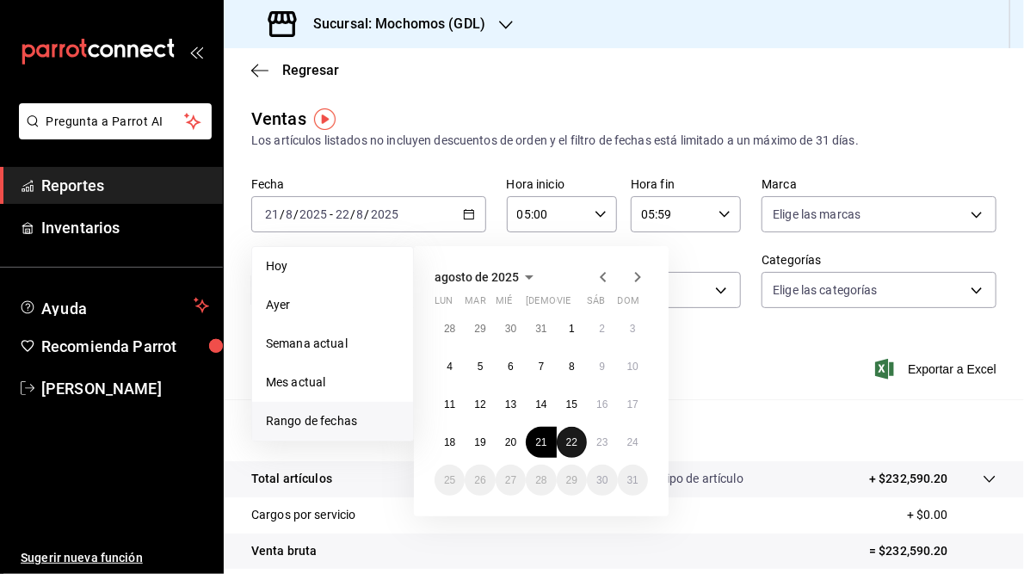
click at [571, 440] on abbr "22" at bounding box center [571, 442] width 11 height 12
click at [596, 441] on abbr "23" at bounding box center [601, 442] width 11 height 12
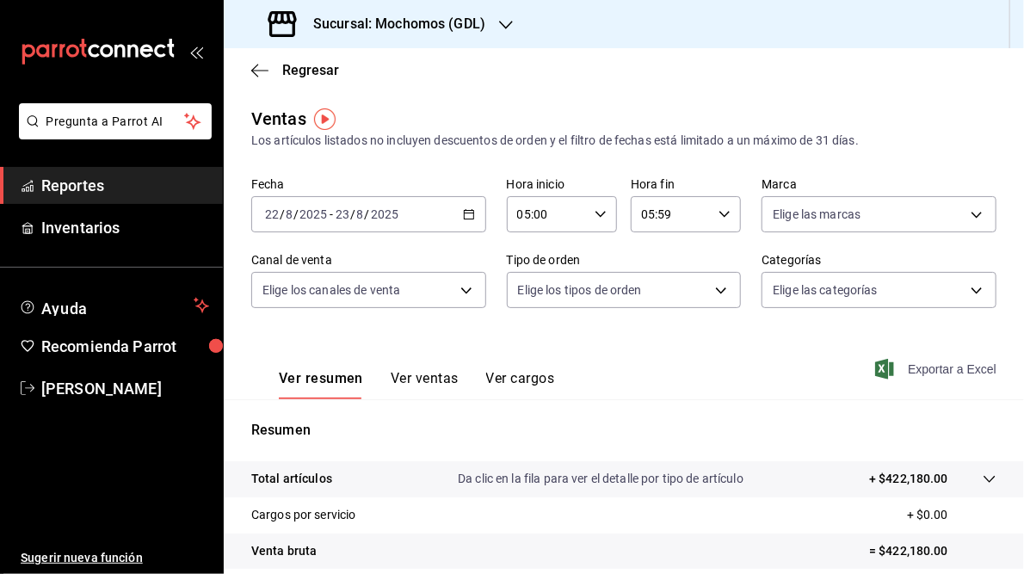
click at [919, 366] on span "Exportar a Excel" at bounding box center [937, 369] width 118 height 21
click at [466, 213] on icon "button" at bounding box center [469, 214] width 12 height 12
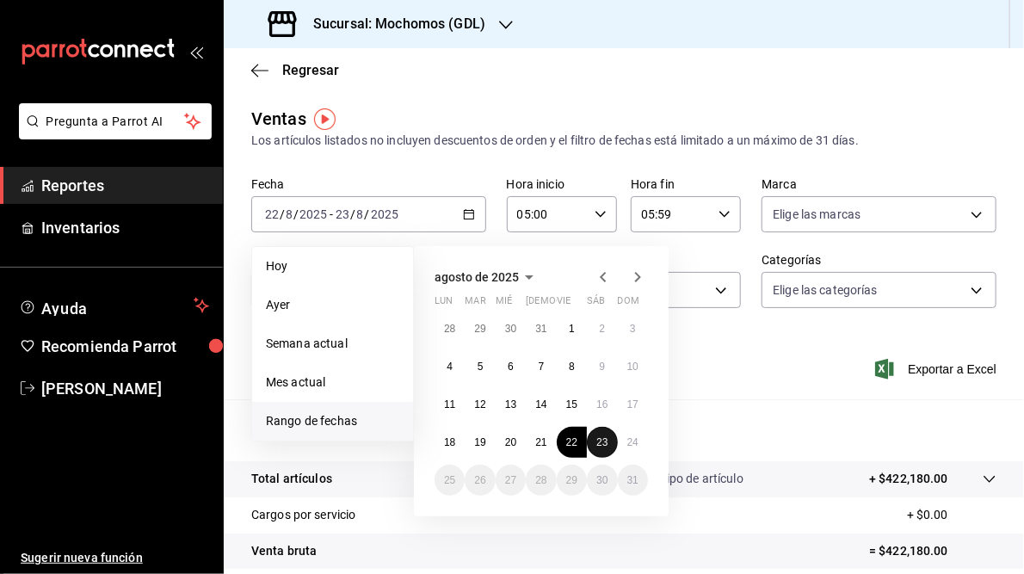
click at [602, 440] on abbr "23" at bounding box center [601, 442] width 11 height 12
click at [623, 440] on button "24" at bounding box center [633, 442] width 30 height 31
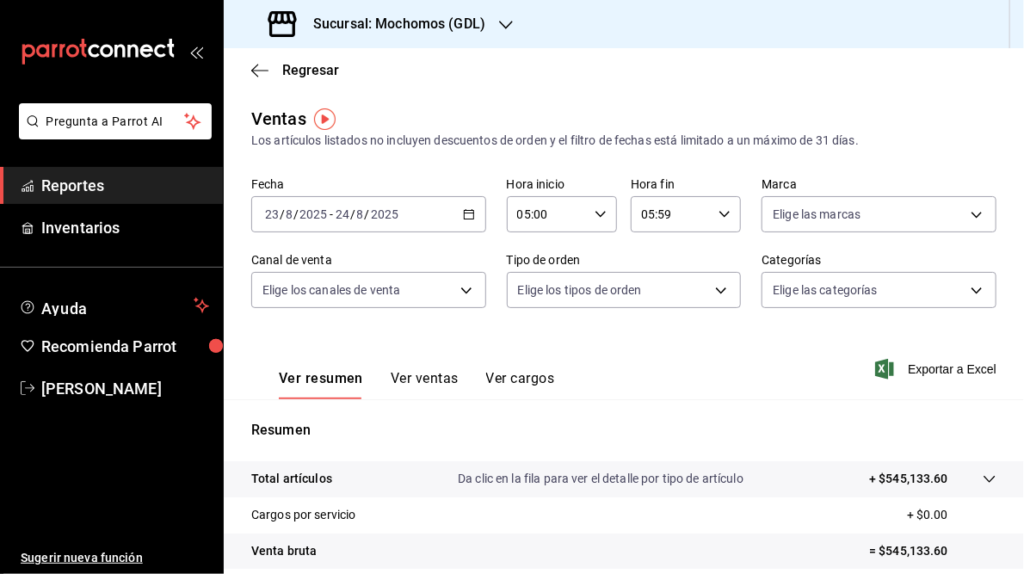
click at [921, 371] on span "Exportar a Excel" at bounding box center [937, 369] width 118 height 21
click at [630, 100] on main "Regresar Ventas Los artículos listados no incluyen descuentos de orden y el fil…" at bounding box center [624, 436] width 800 height 776
click at [501, 25] on icon "button" at bounding box center [506, 25] width 14 height 14
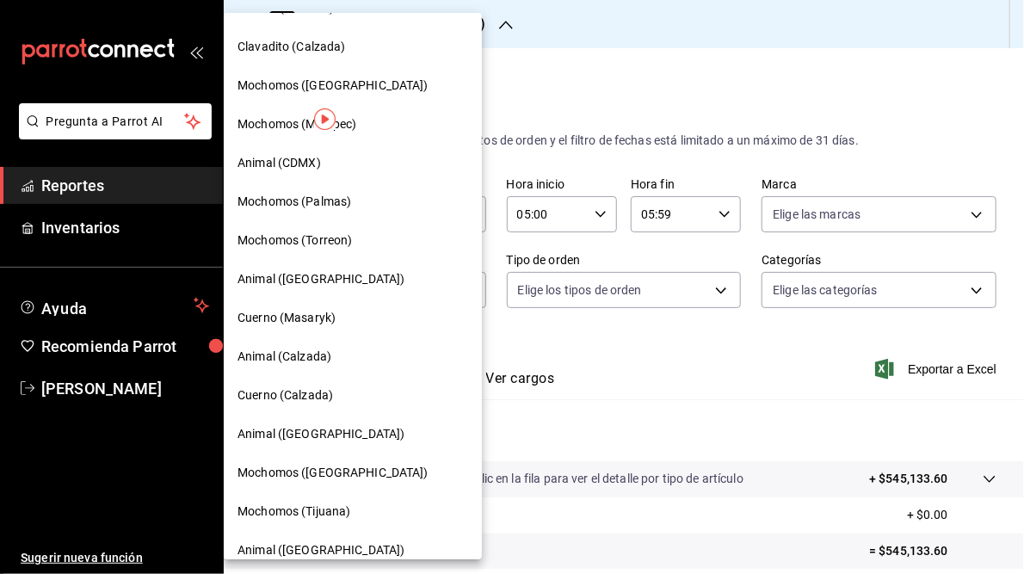
scroll to position [125, 0]
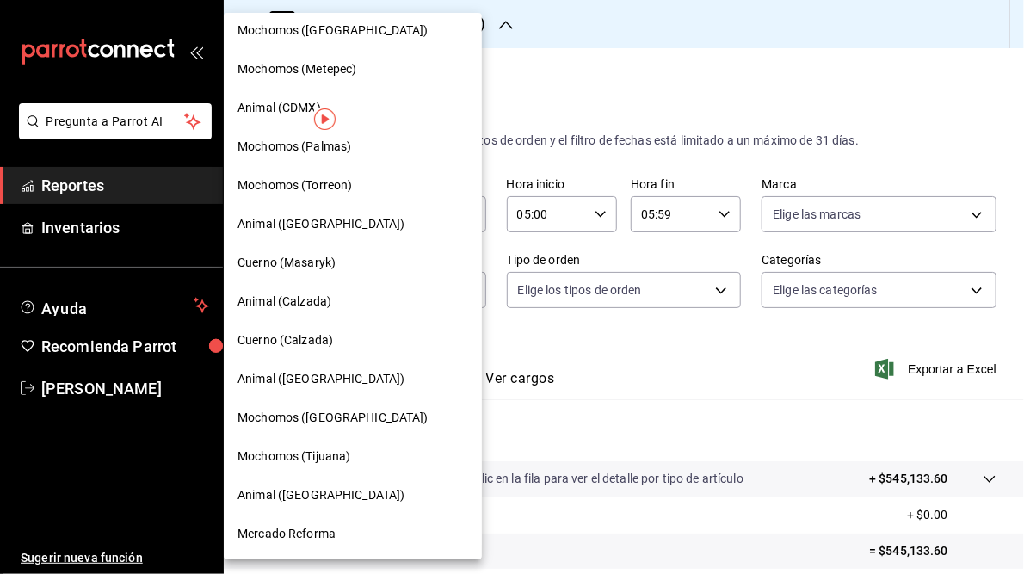
click at [278, 526] on span "Mercado Reforma" at bounding box center [286, 534] width 98 height 18
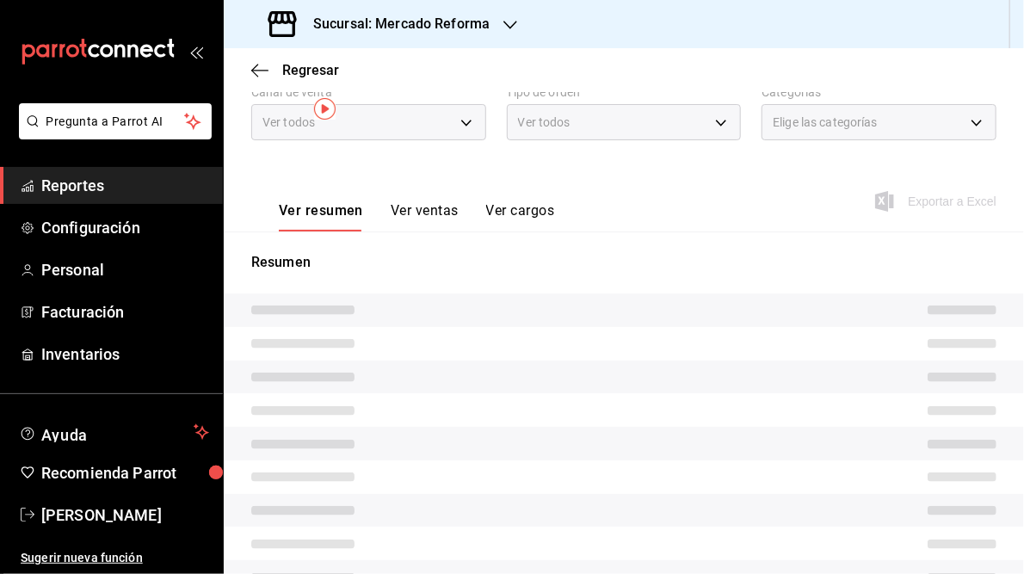
scroll to position [206, 0]
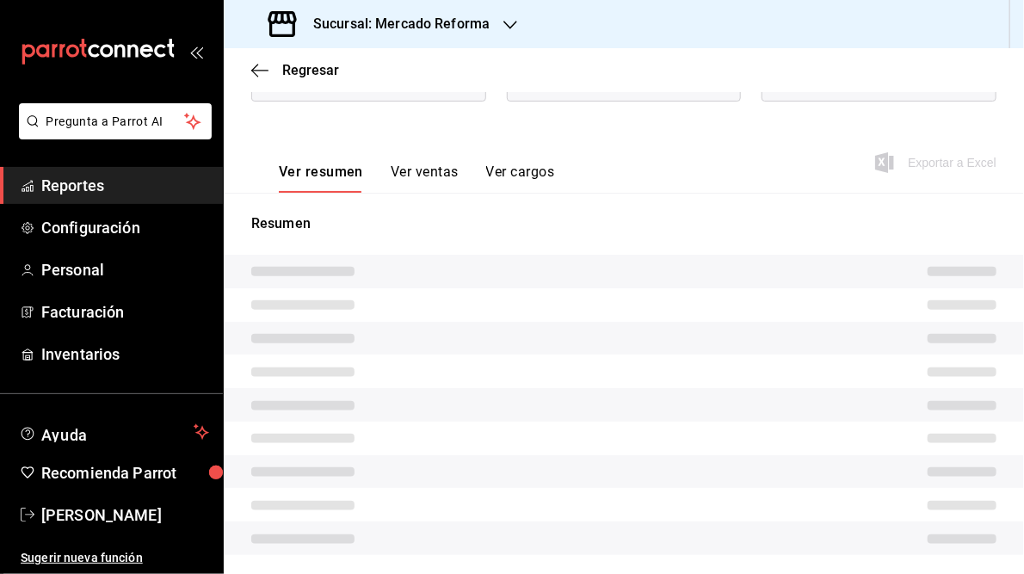
type input "05:00"
type input "05:59"
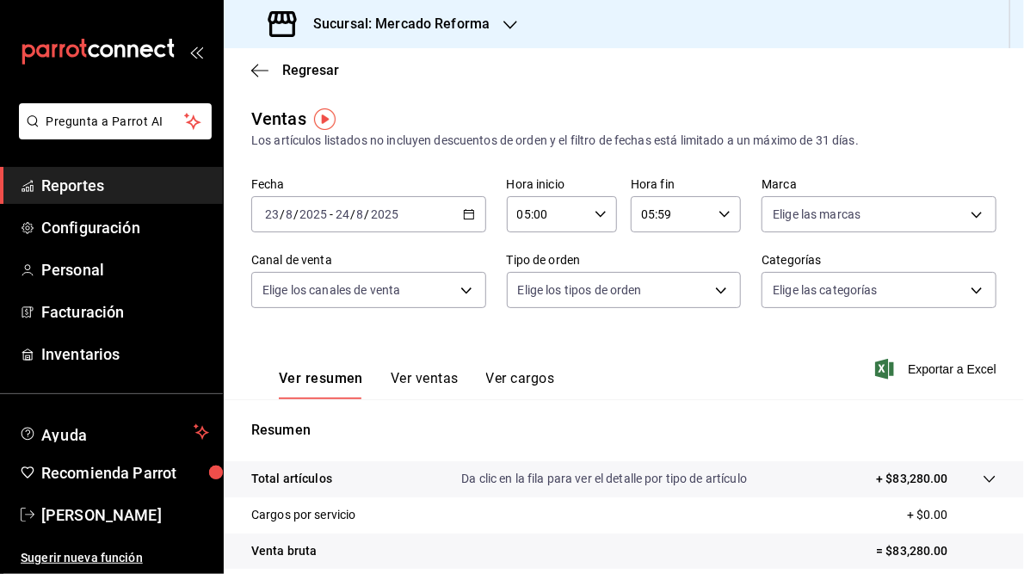
click at [466, 210] on icon "button" at bounding box center [469, 214] width 12 height 12
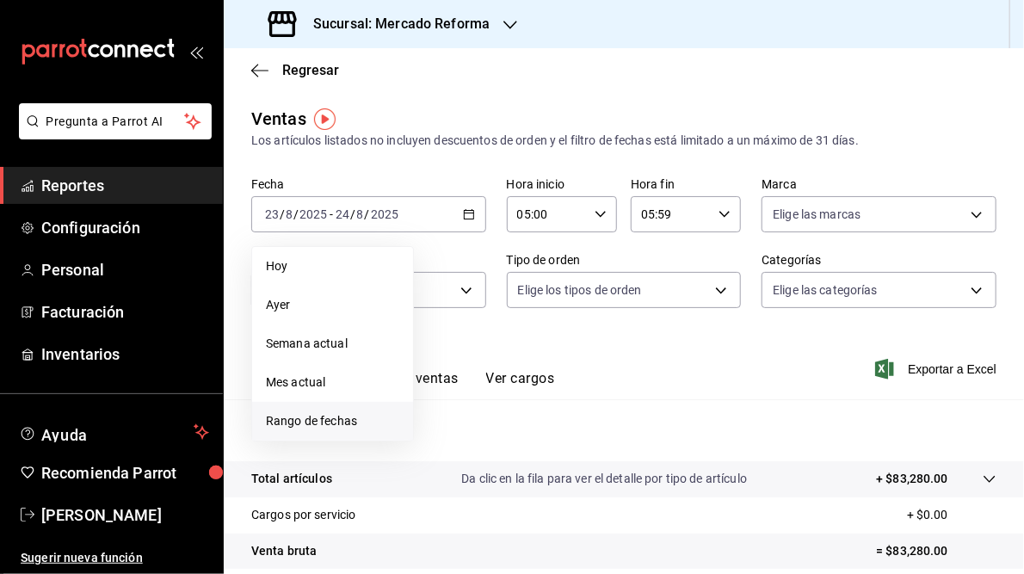
click at [296, 418] on span "Rango de fechas" at bounding box center [332, 421] width 133 height 18
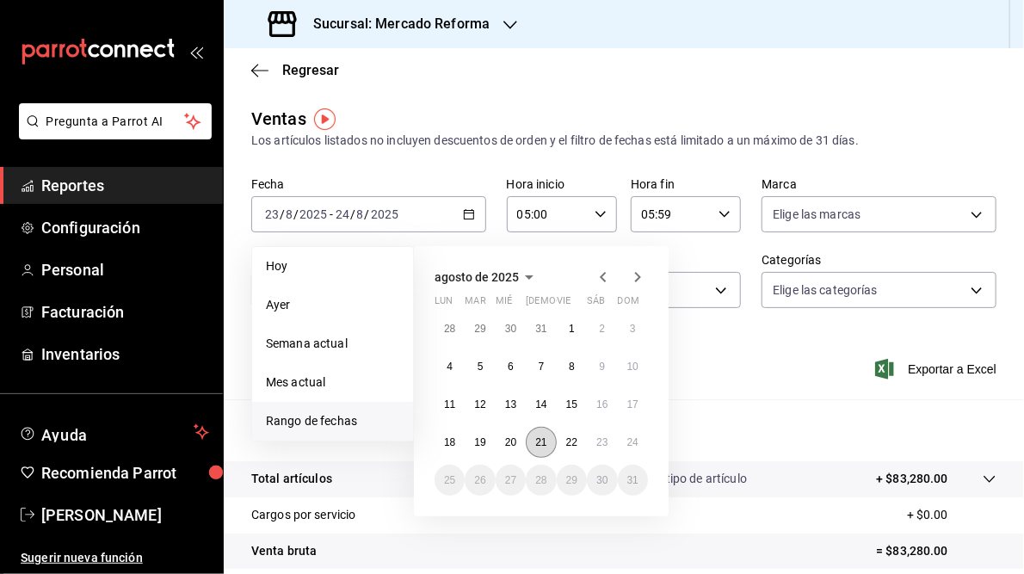
click at [538, 446] on abbr "21" at bounding box center [540, 442] width 11 height 12
click at [570, 442] on abbr "22" at bounding box center [571, 442] width 11 height 12
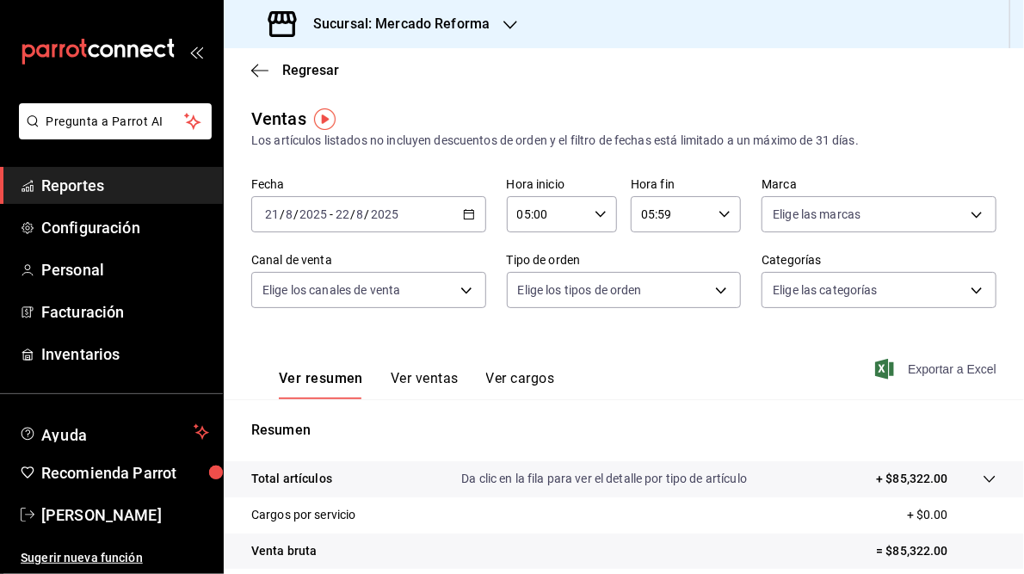
click at [906, 365] on span "Exportar a Excel" at bounding box center [937, 369] width 118 height 21
click at [468, 211] on icon "button" at bounding box center [469, 214] width 12 height 12
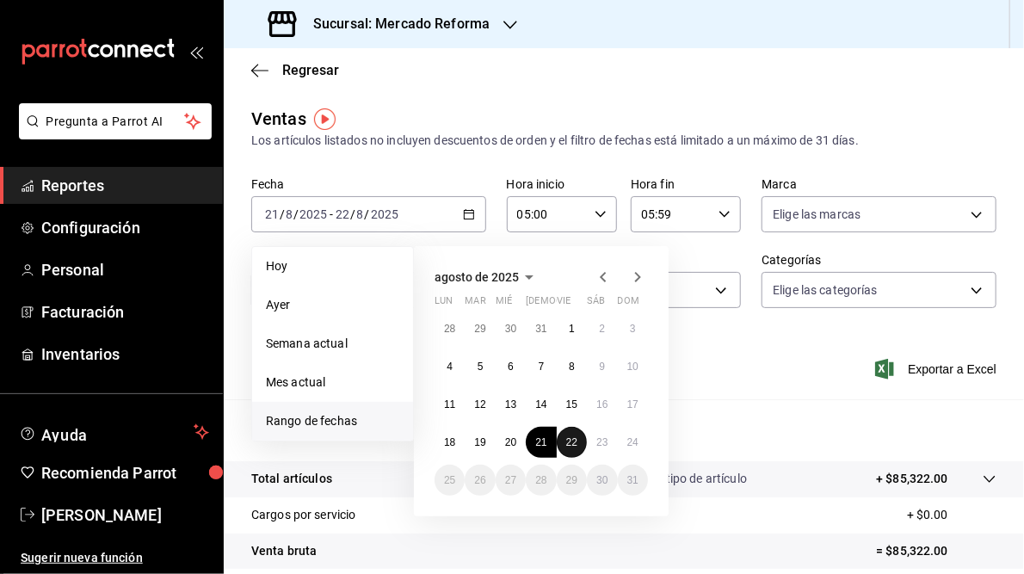
click at [575, 444] on abbr "22" at bounding box center [571, 442] width 11 height 12
click at [600, 440] on abbr "23" at bounding box center [601, 442] width 11 height 12
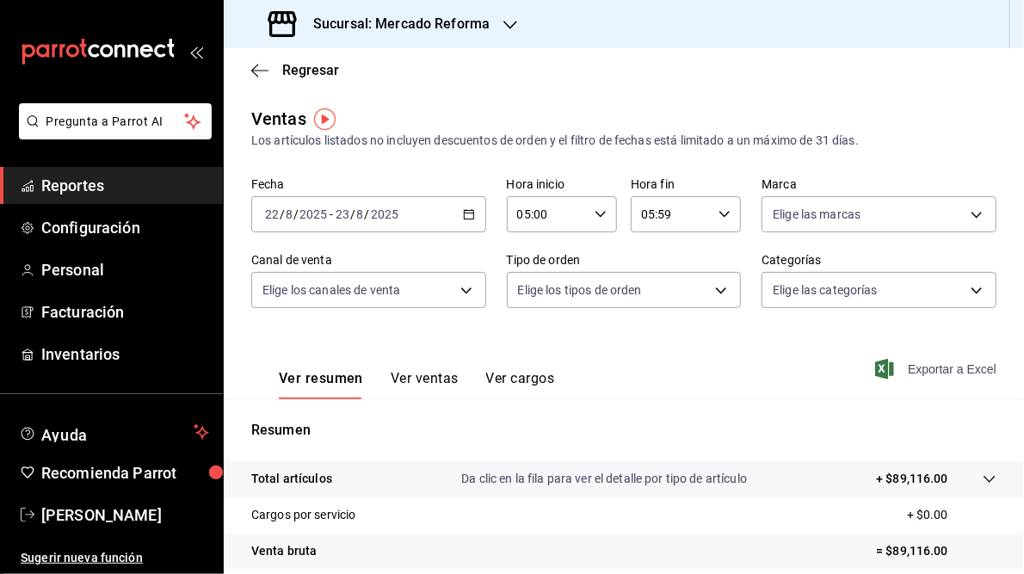
click at [942, 371] on span "Exportar a Excel" at bounding box center [937, 369] width 118 height 21
click at [504, 25] on icon "button" at bounding box center [510, 25] width 14 height 9
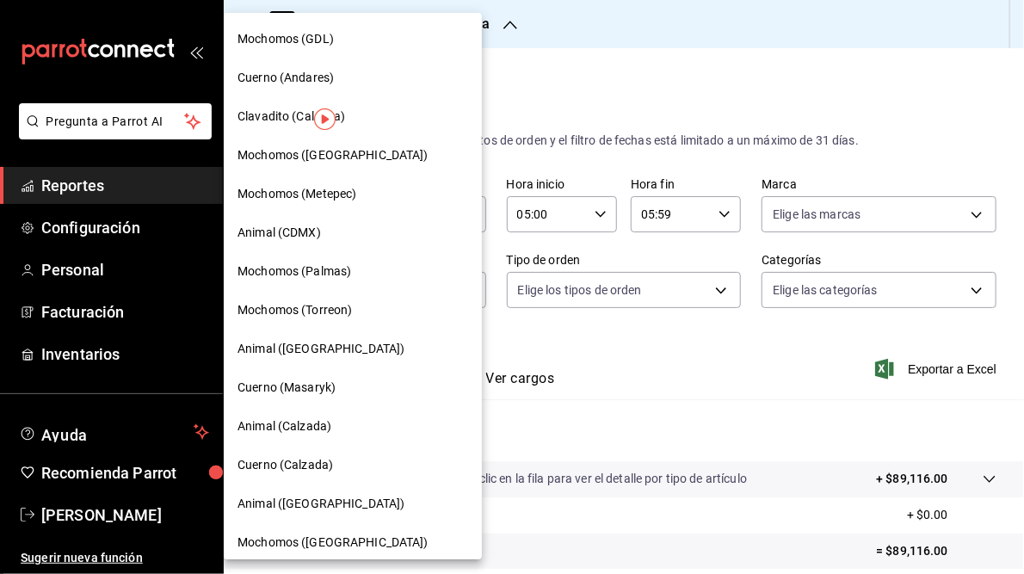
click at [788, 85] on div at bounding box center [512, 287] width 1024 height 574
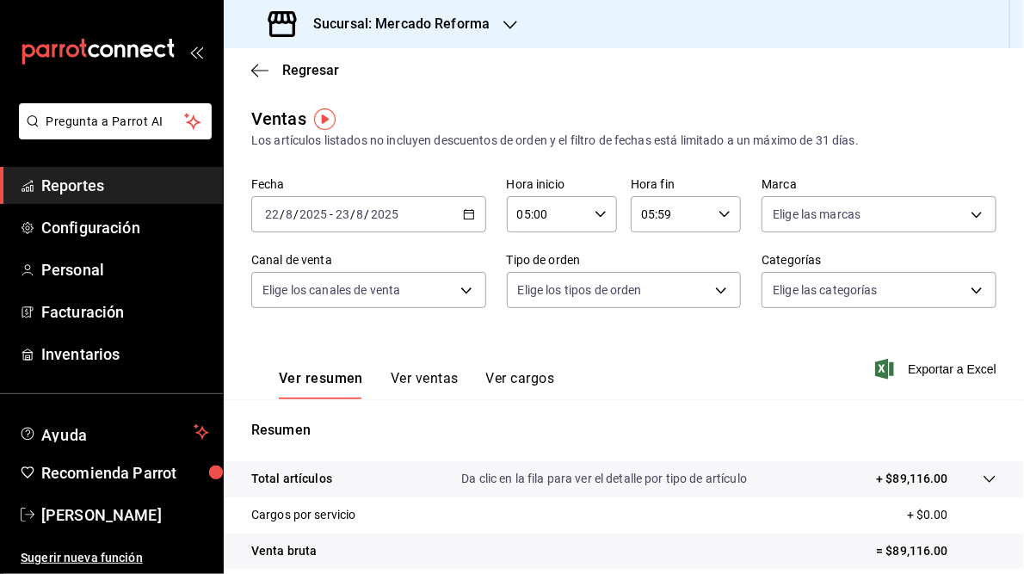
click at [464, 213] on icon "button" at bounding box center [469, 214] width 12 height 12
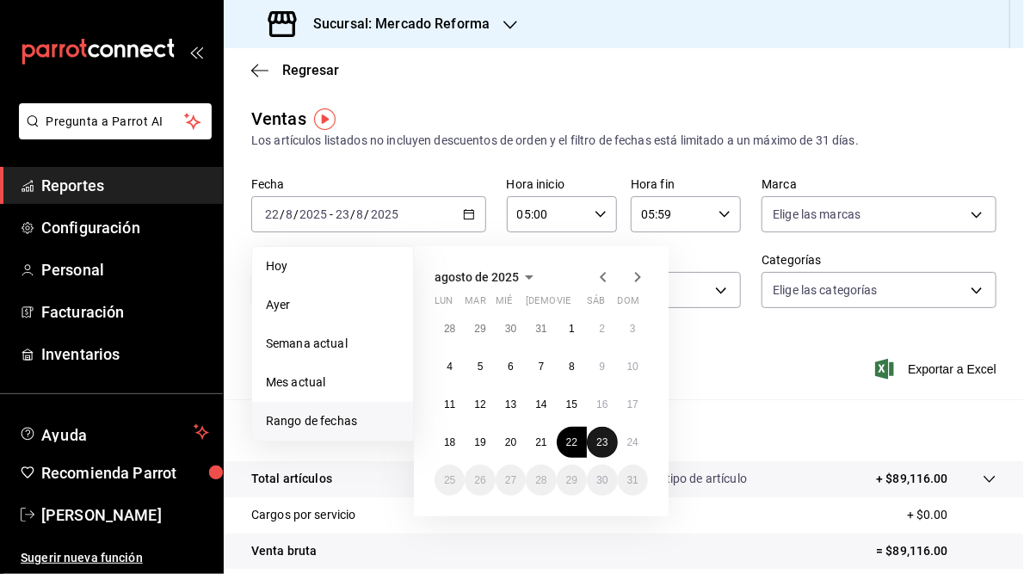
click at [600, 438] on abbr "23" at bounding box center [601, 442] width 11 height 12
click at [628, 444] on abbr "24" at bounding box center [632, 442] width 11 height 12
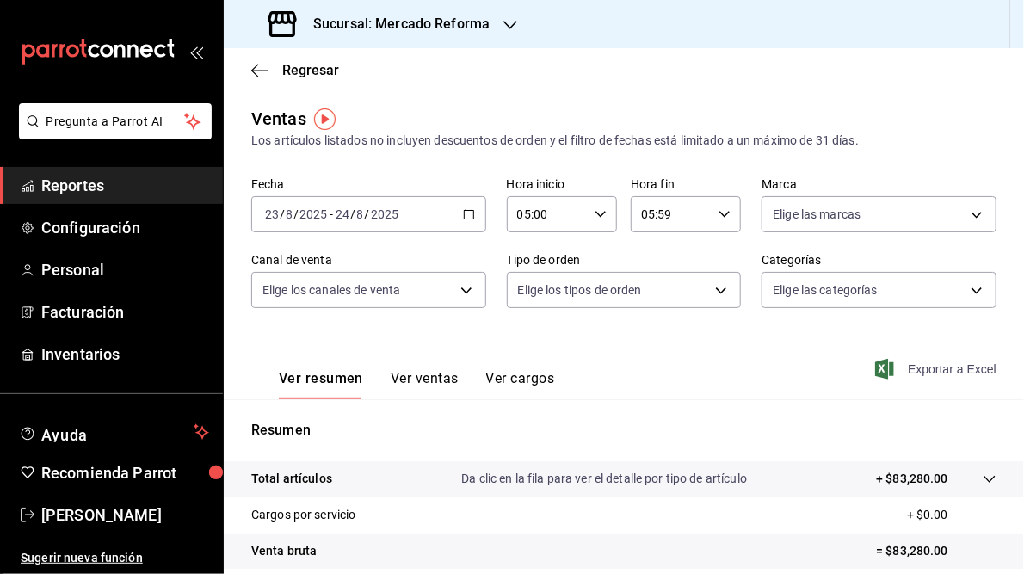
click at [911, 368] on span "Exportar a Excel" at bounding box center [937, 369] width 118 height 21
